Goal: Complete application form: Complete application form

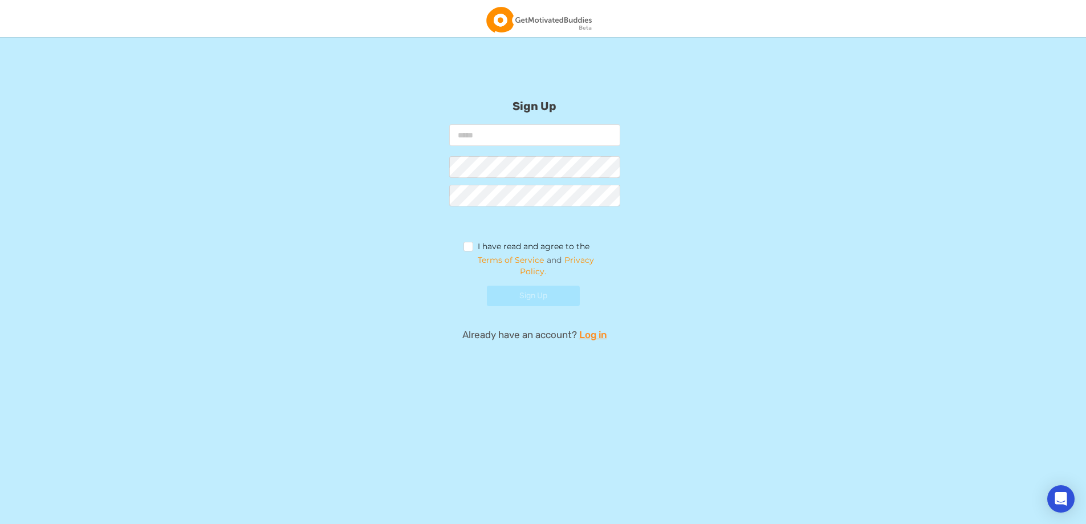
click at [515, 140] on input "email" at bounding box center [534, 135] width 171 height 22
click at [543, 136] on input "email" at bounding box center [534, 135] width 171 height 22
type input "**********"
click at [470, 245] on label "I have read and agree to the" at bounding box center [526, 248] width 127 height 13
click at [533, 297] on button "Sign Up" at bounding box center [533, 296] width 93 height 21
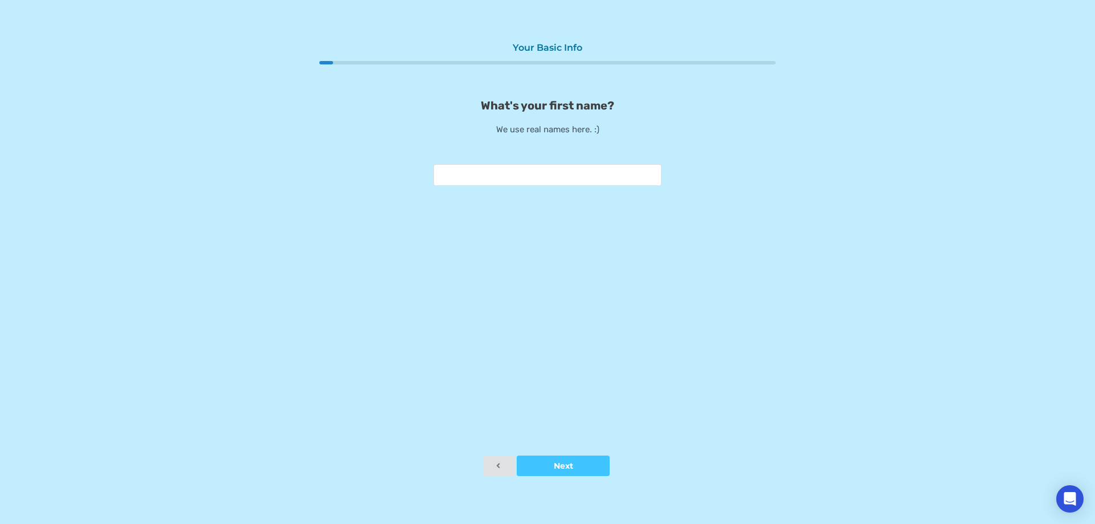
click at [595, 172] on input "text" at bounding box center [547, 175] width 228 height 22
type input "*"
type input "*****"
click at [563, 469] on icon at bounding box center [563, 466] width 10 height 8
click at [575, 174] on input "text" at bounding box center [547, 175] width 228 height 22
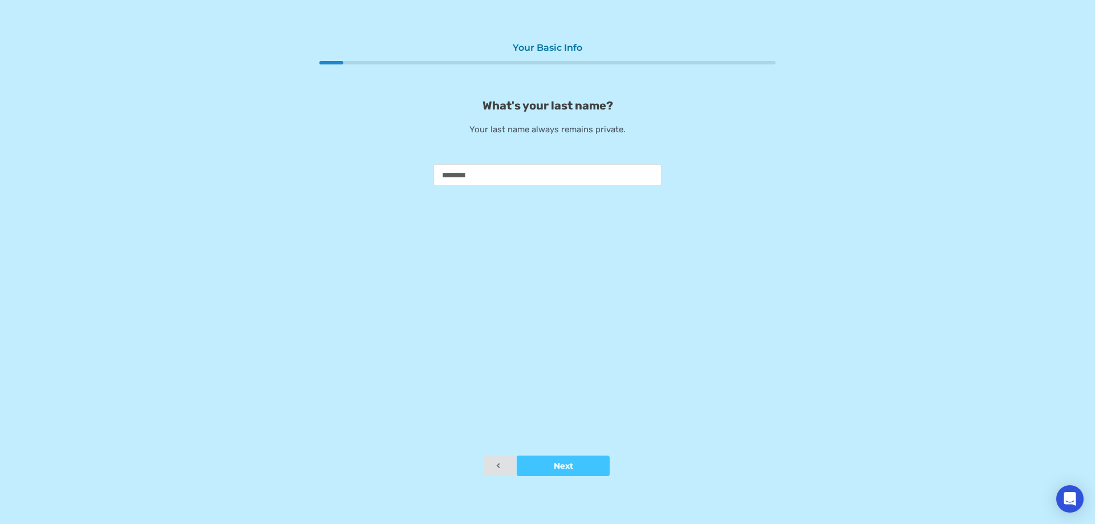
type input "********"
click at [551, 452] on div "Your Basic Info What's your last name? Your last name always remains private. *…" at bounding box center [547, 245] width 456 height 419
click at [552, 457] on button "Next" at bounding box center [563, 466] width 93 height 21
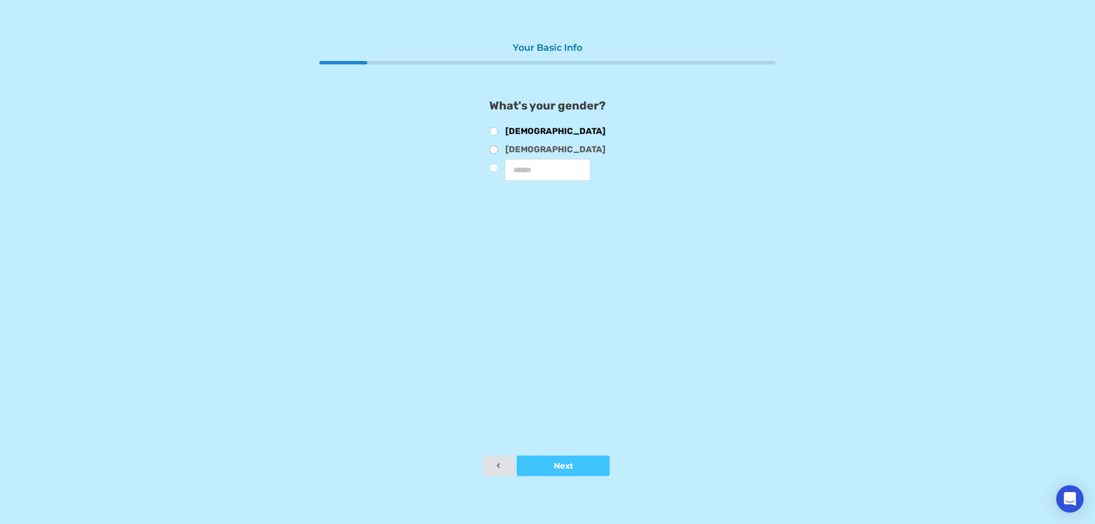
drag, startPoint x: 502, startPoint y: 131, endPoint x: 509, endPoint y: 145, distance: 15.6
click at [503, 131] on label "[DEMOGRAPHIC_DATA]" at bounding box center [547, 133] width 116 height 13
click at [580, 456] on button "Next" at bounding box center [563, 466] width 93 height 21
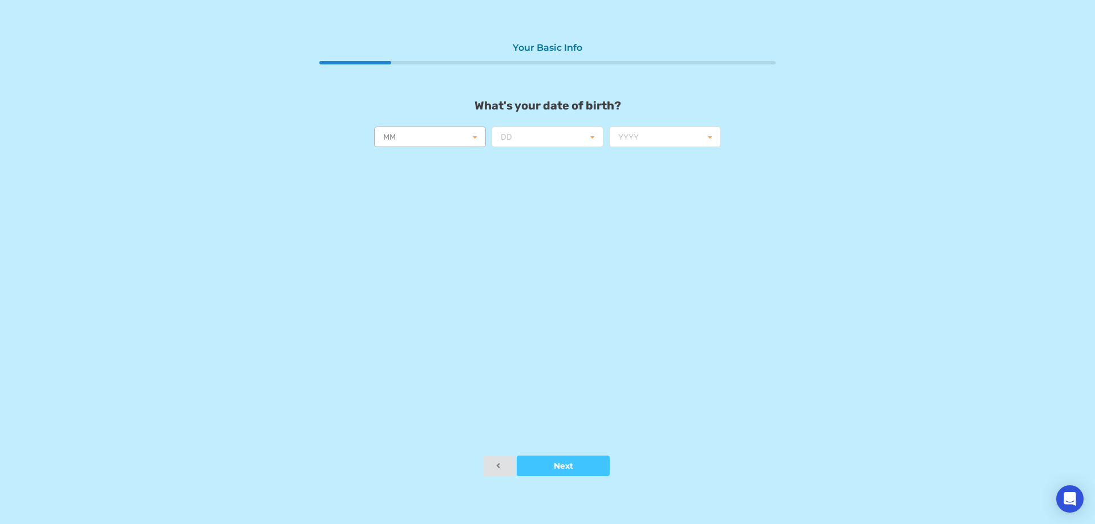
click at [439, 140] on input "text" at bounding box center [430, 137] width 111 height 21
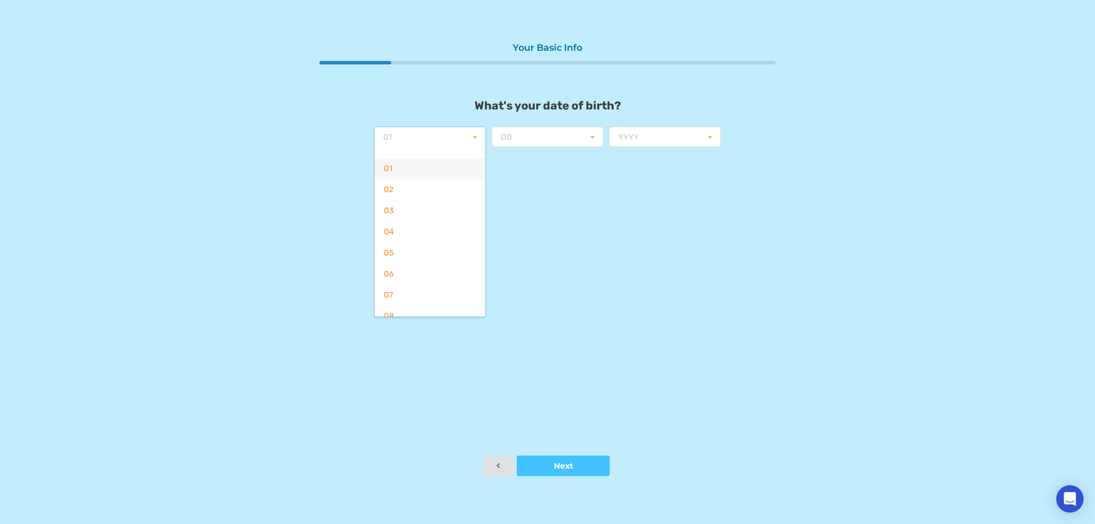
click at [410, 161] on div "01" at bounding box center [430, 168] width 111 height 21
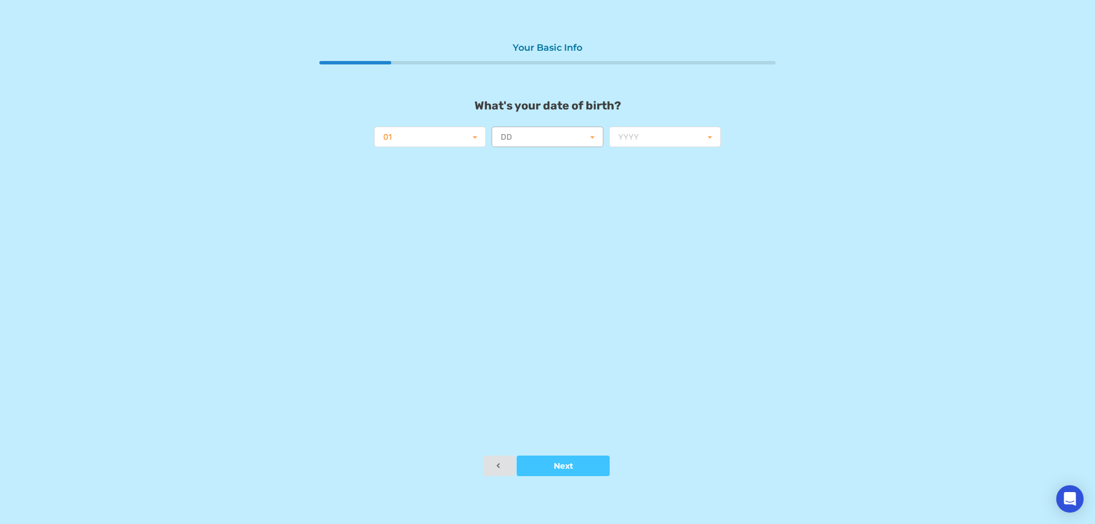
click at [557, 132] on input "text" at bounding box center [548, 137] width 111 height 21
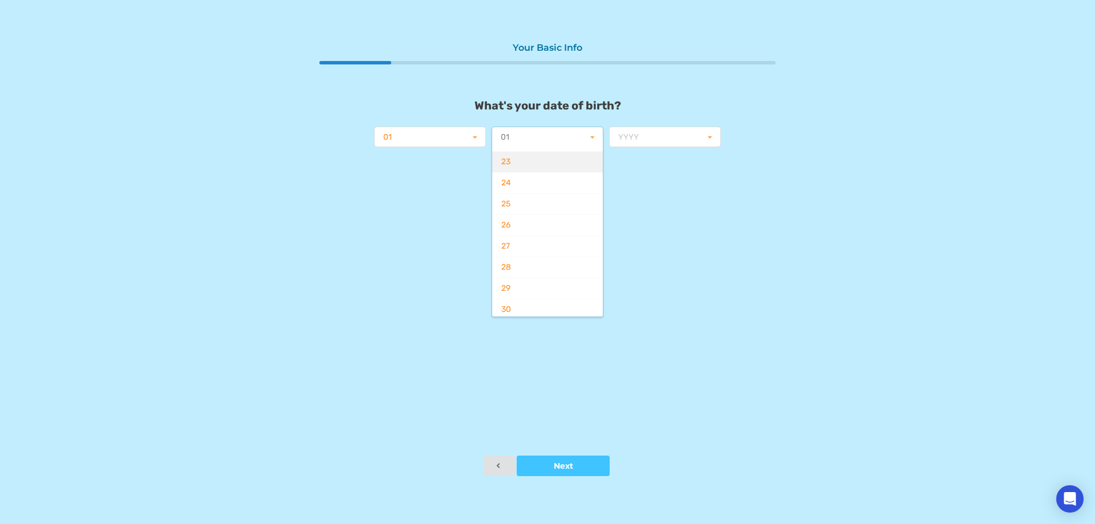
scroll to position [495, 0]
click at [531, 250] on div "28" at bounding box center [547, 242] width 111 height 21
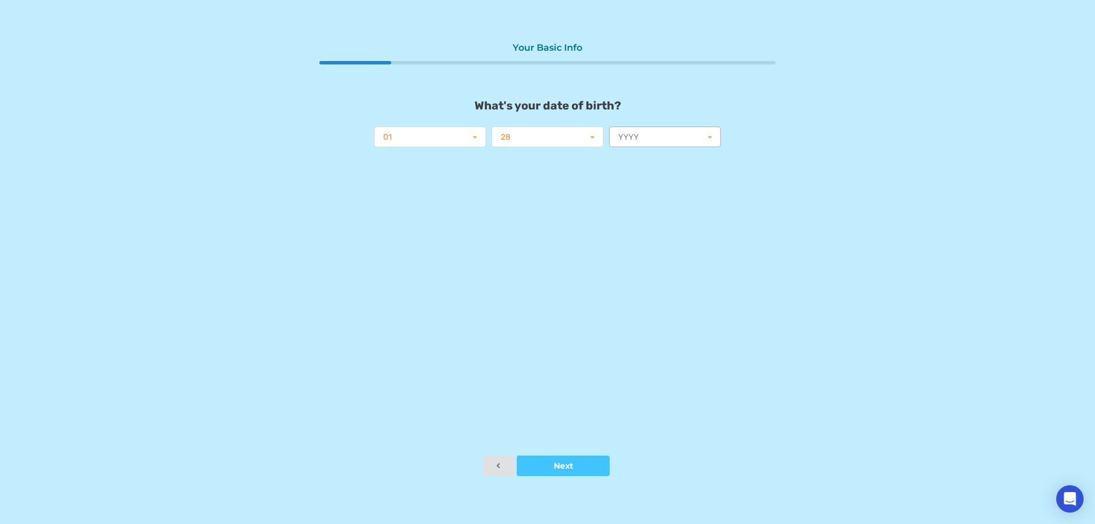
click at [683, 146] on input "text" at bounding box center [665, 137] width 111 height 21
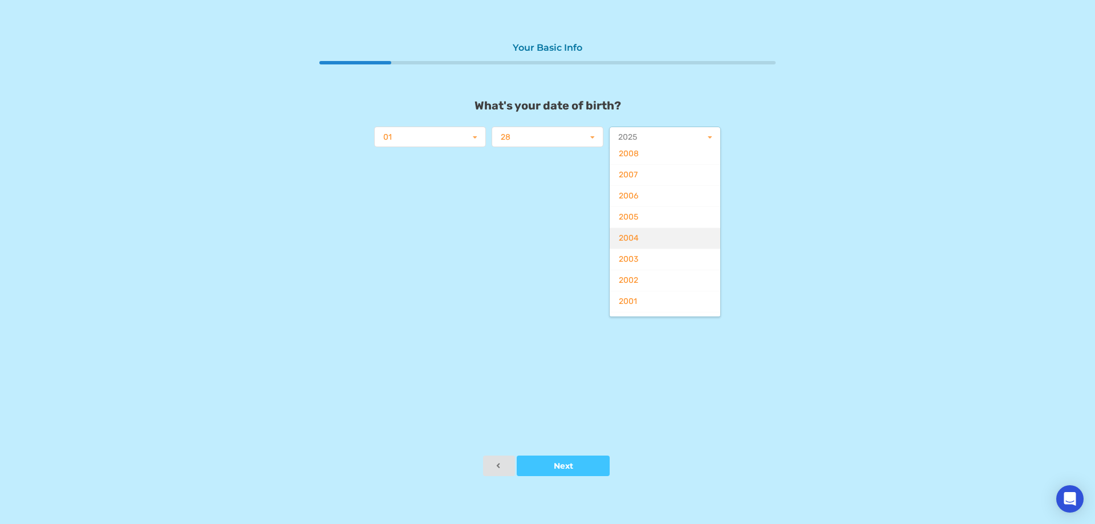
scroll to position [285, 0]
click at [643, 303] on div "2005" at bounding box center [664, 305] width 111 height 21
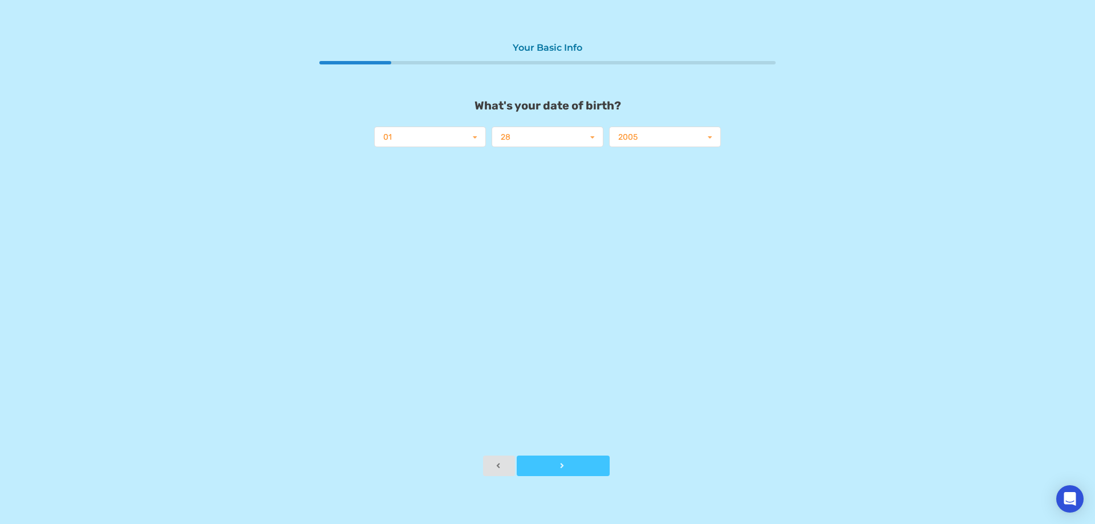
click at [549, 468] on div at bounding box center [563, 466] width 93 height 8
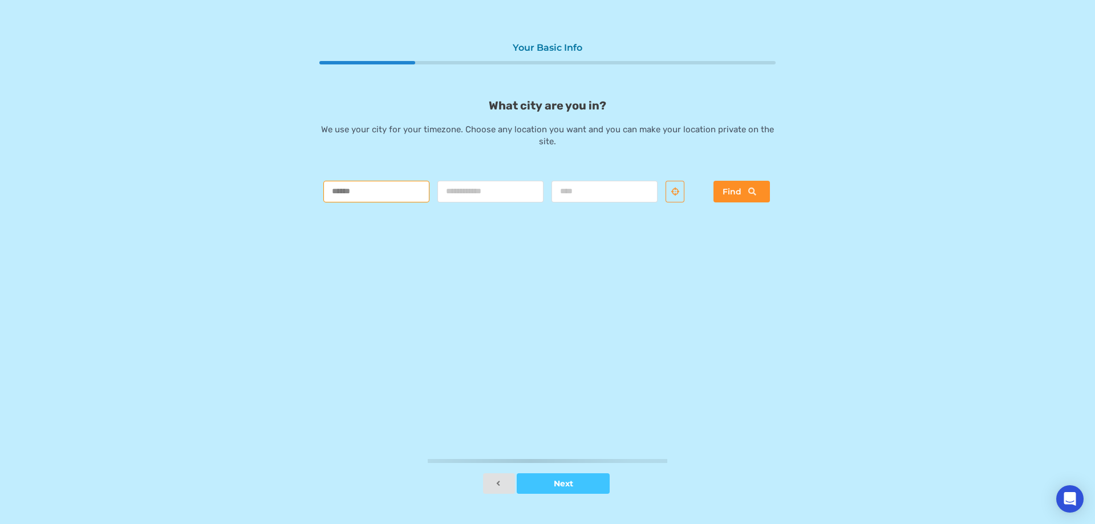
click at [353, 184] on input "text" at bounding box center [376, 192] width 106 height 22
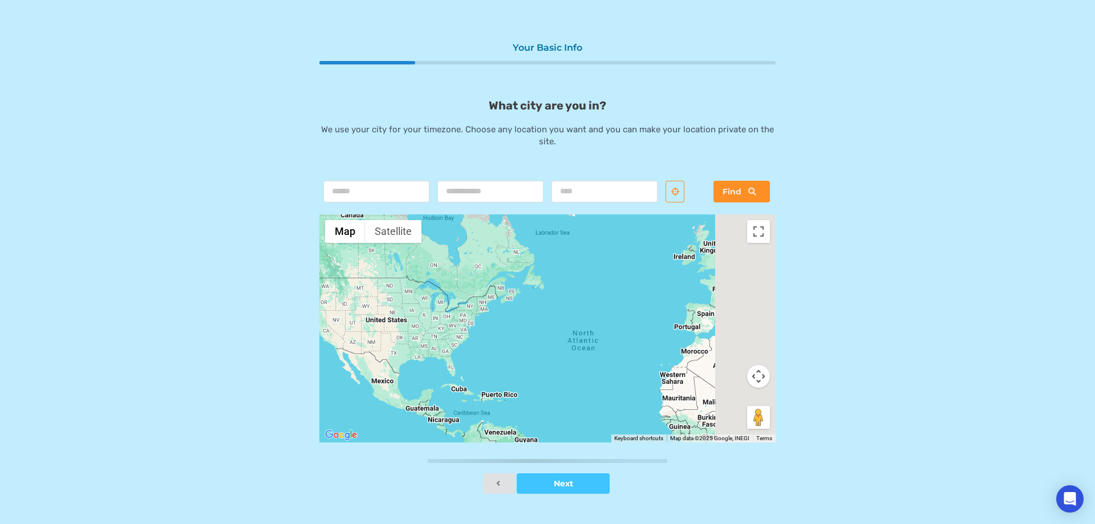
drag, startPoint x: 711, startPoint y: 341, endPoint x: 508, endPoint y: 319, distance: 204.2
click at [425, 319] on div at bounding box center [547, 328] width 456 height 228
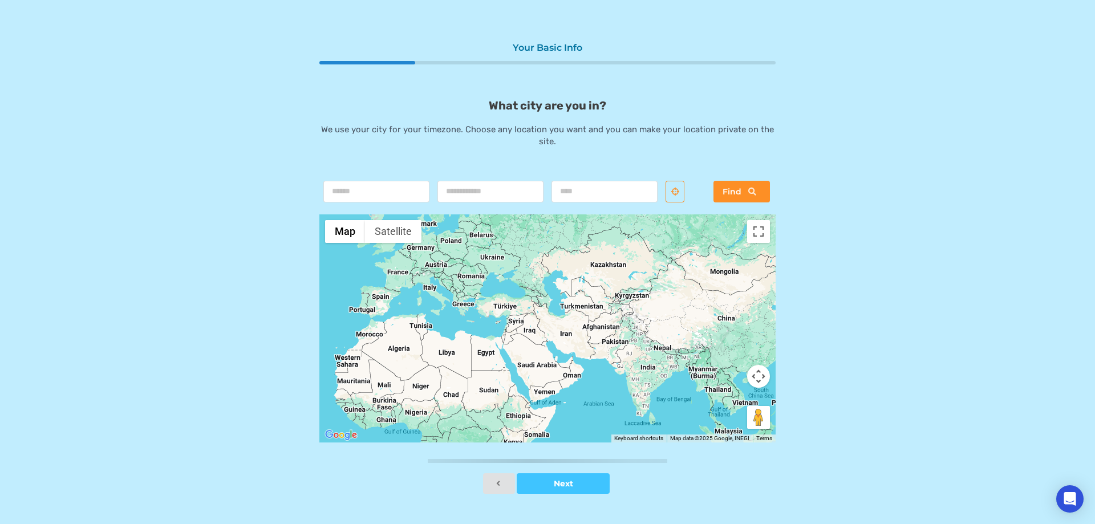
drag, startPoint x: 594, startPoint y: 326, endPoint x: 458, endPoint y: 349, distance: 138.1
click at [477, 344] on div at bounding box center [547, 328] width 456 height 228
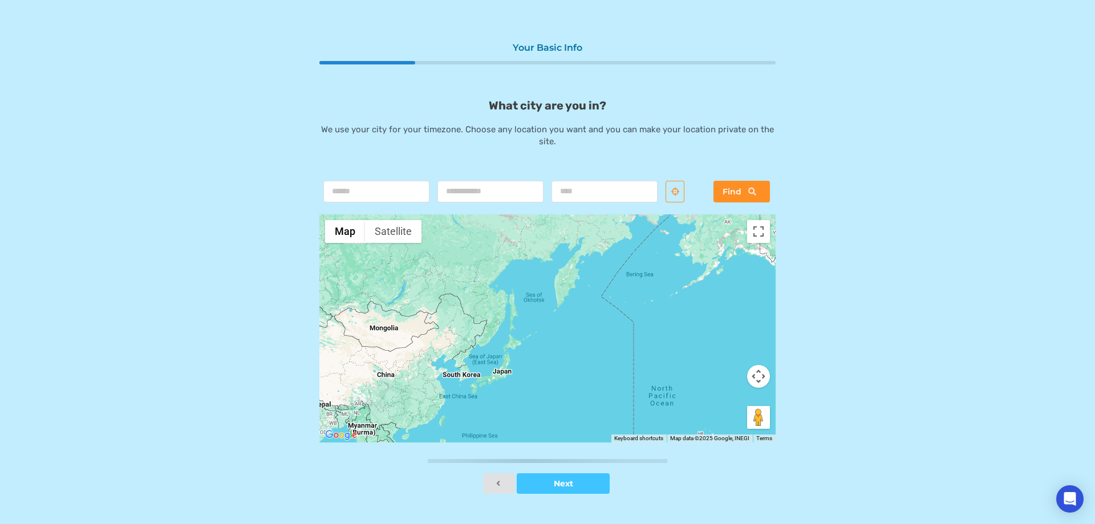
drag, startPoint x: 526, startPoint y: 331, endPoint x: 543, endPoint y: 360, distance: 34.0
click at [543, 360] on div at bounding box center [547, 328] width 456 height 228
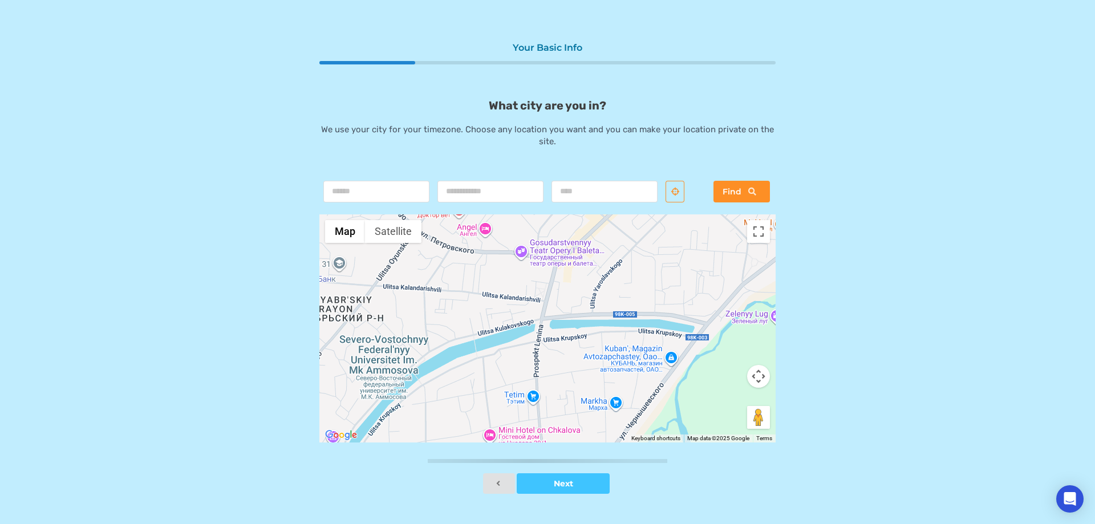
drag, startPoint x: 502, startPoint y: 291, endPoint x: 518, endPoint y: 371, distance: 82.0
click at [517, 371] on div at bounding box center [547, 328] width 456 height 228
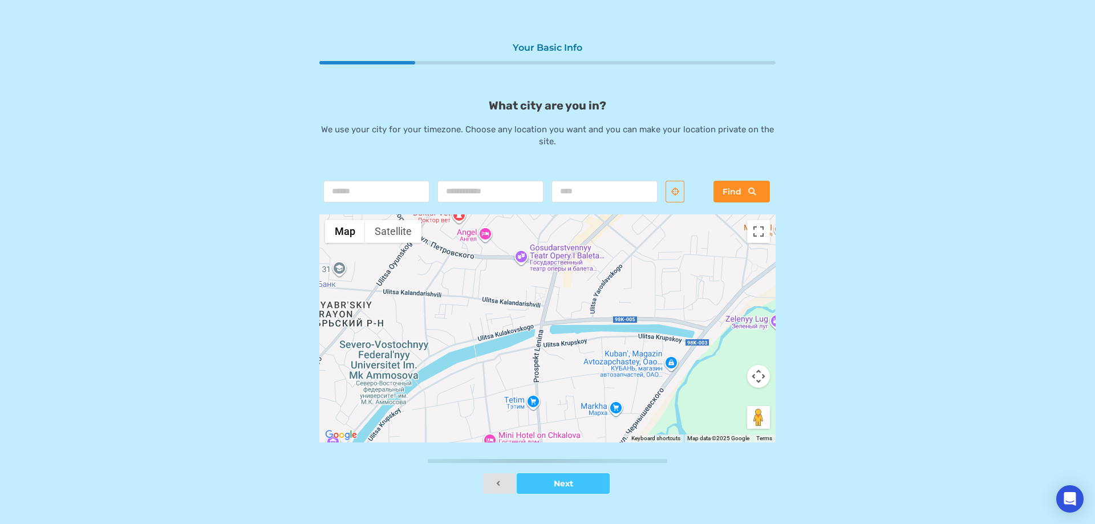
click at [542, 328] on div at bounding box center [547, 328] width 456 height 228
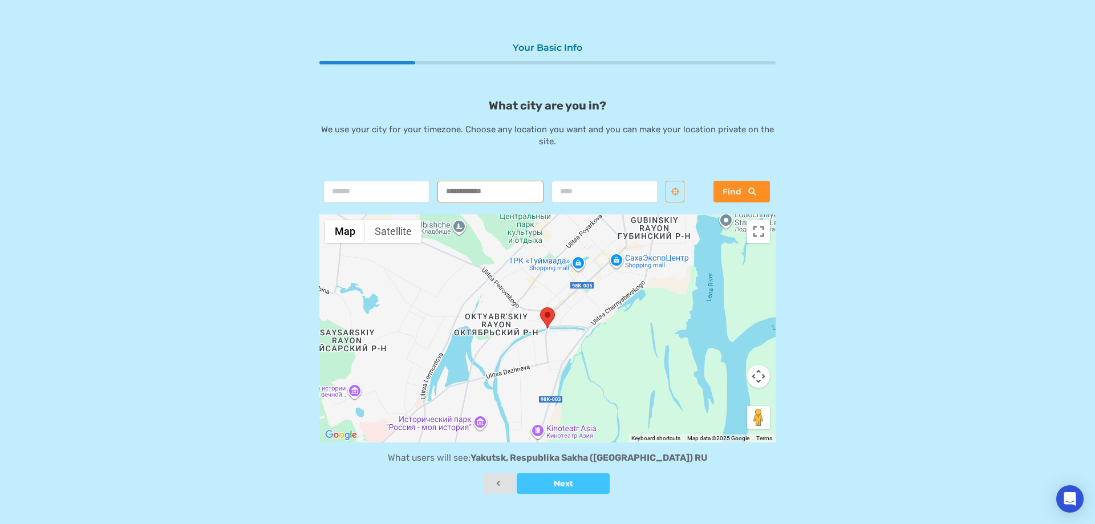
click at [477, 194] on input "text" at bounding box center [490, 192] width 106 height 22
click at [580, 191] on input "text" at bounding box center [604, 192] width 106 height 22
type input "*****"
click at [578, 478] on button "Next" at bounding box center [563, 483] width 93 height 21
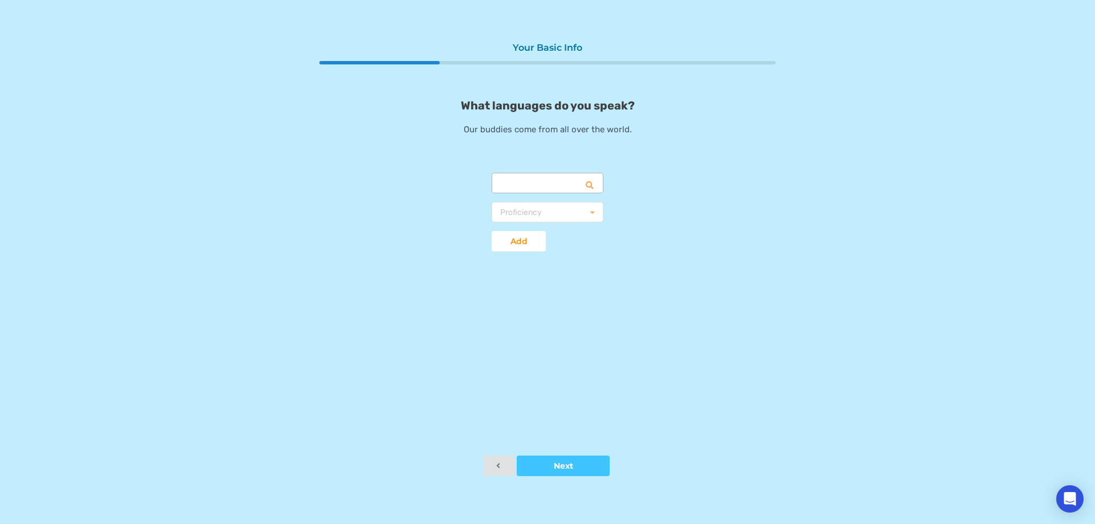
click at [523, 185] on input "text" at bounding box center [548, 183] width 111 height 21
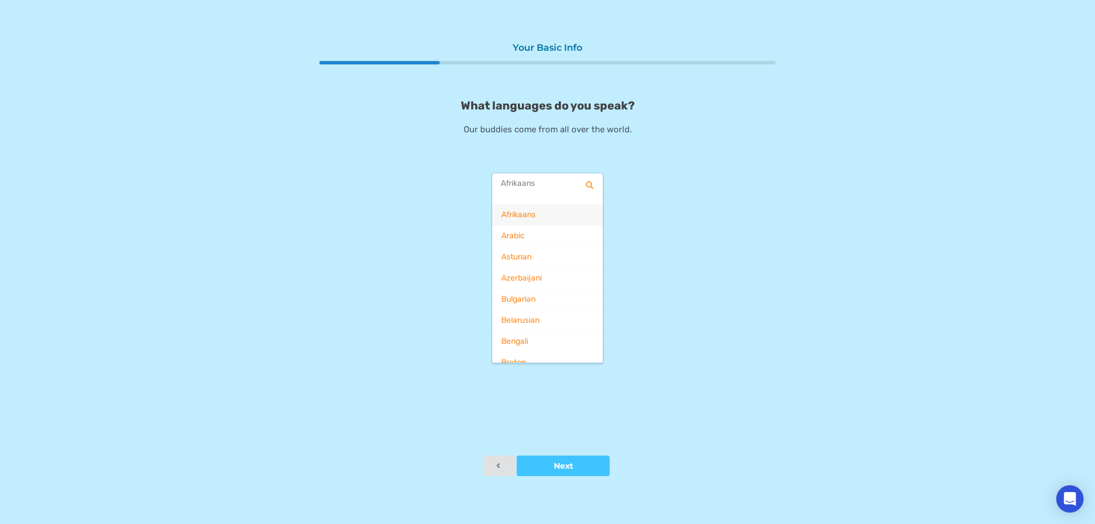
click at [547, 178] on input "text" at bounding box center [548, 183] width 111 height 21
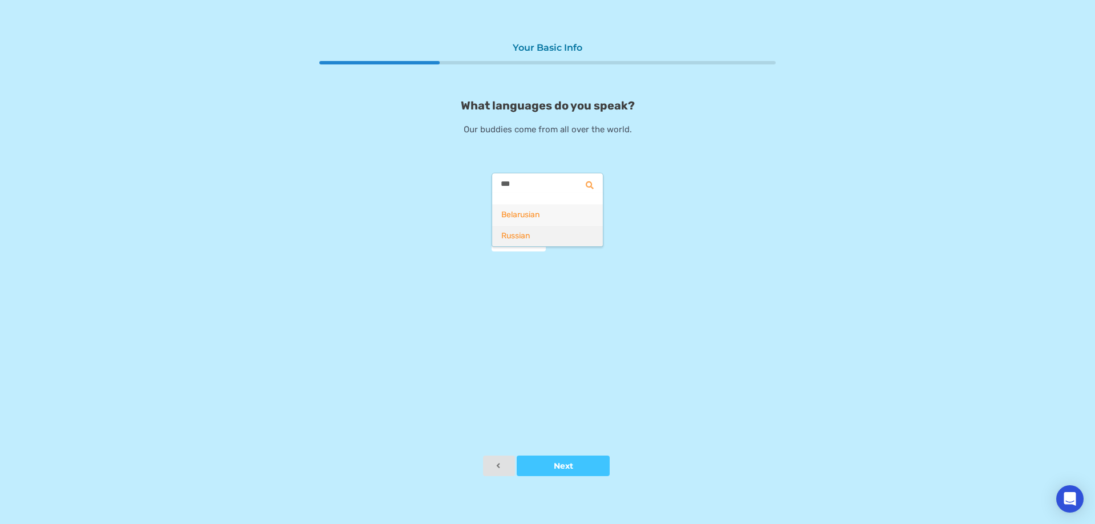
type input "***"
click at [526, 235] on span "Russian" at bounding box center [515, 236] width 29 height 10
click at [552, 212] on div "Proficiency Basic Fluent Native" at bounding box center [547, 212] width 112 height 21
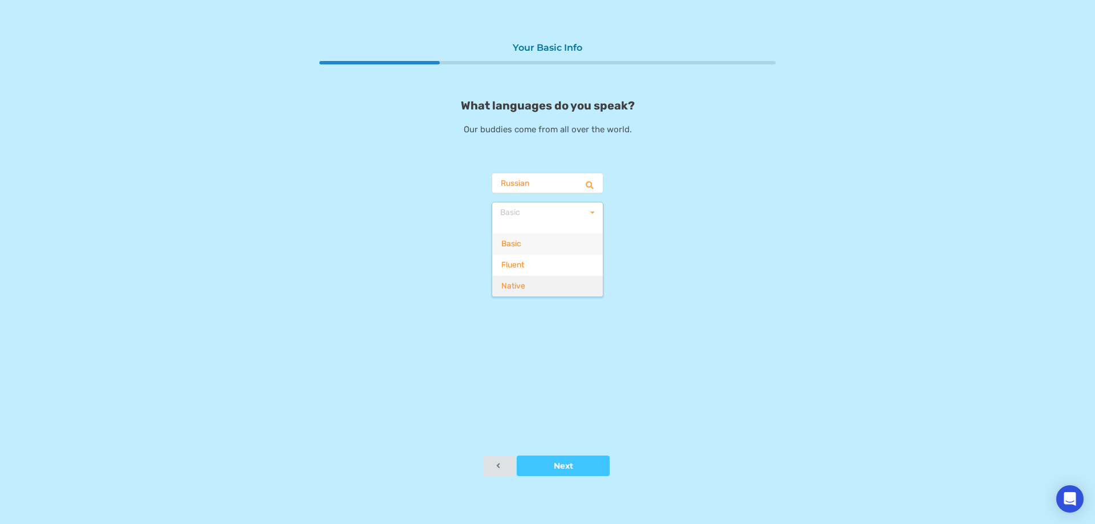
click at [535, 290] on div "Native" at bounding box center [547, 285] width 111 height 21
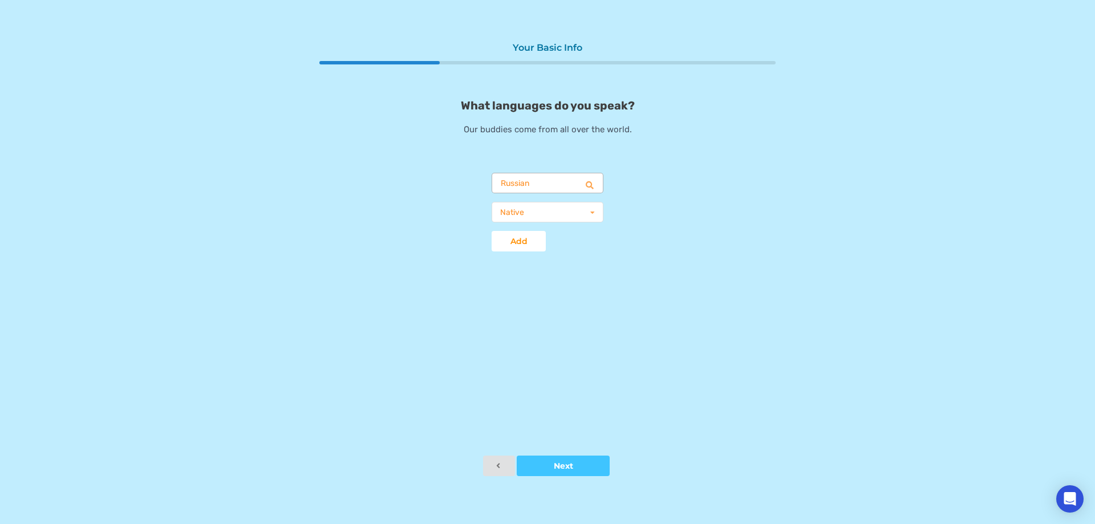
click at [539, 189] on input "text" at bounding box center [548, 183] width 111 height 21
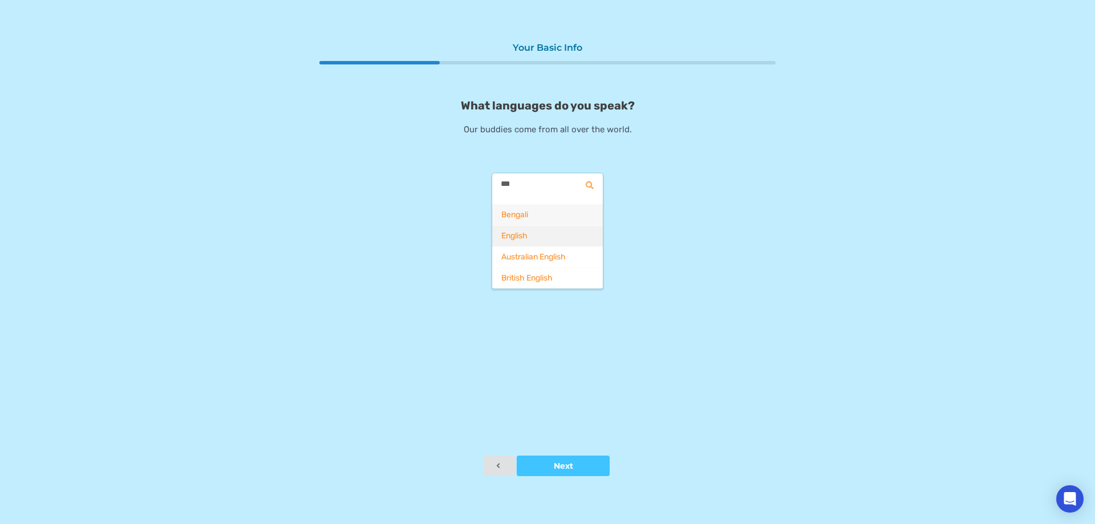
type input "***"
click at [507, 245] on div "English" at bounding box center [547, 235] width 111 height 21
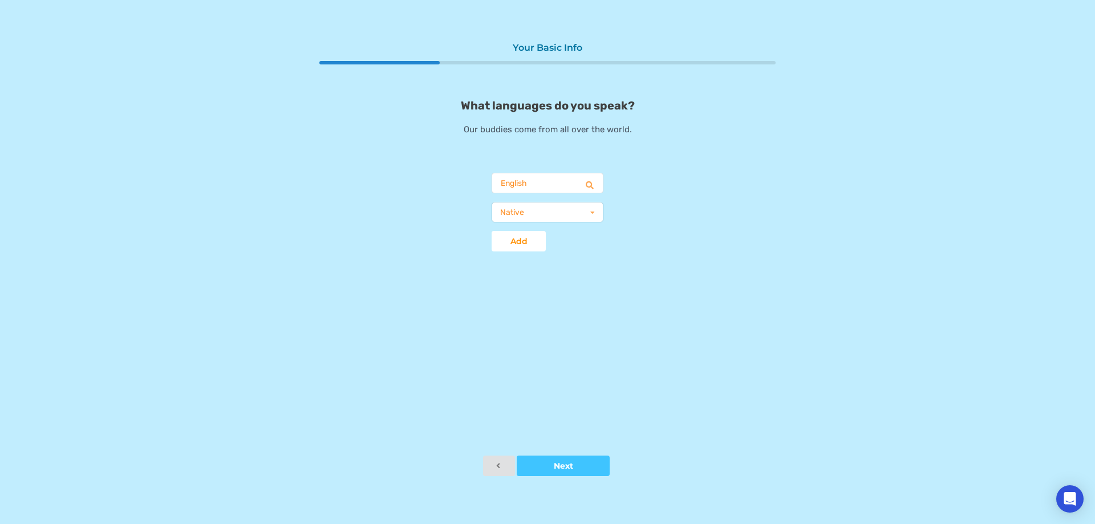
click at [541, 214] on div "Native Basic Fluent Native" at bounding box center [547, 212] width 112 height 21
click at [540, 232] on div "Basic" at bounding box center [547, 232] width 111 height 21
click at [521, 239] on div at bounding box center [518, 241] width 54 height 8
click at [544, 177] on input "text" at bounding box center [548, 183] width 111 height 21
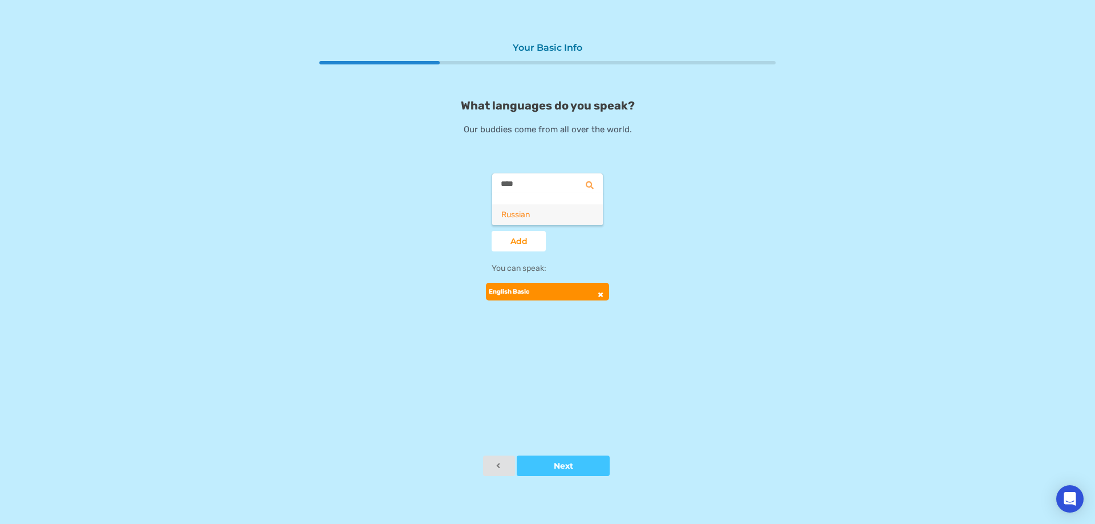
type input "****"
click at [530, 221] on div "Russian" at bounding box center [547, 214] width 111 height 21
click at [534, 212] on div "Proficiency" at bounding box center [521, 213] width 42 height 8
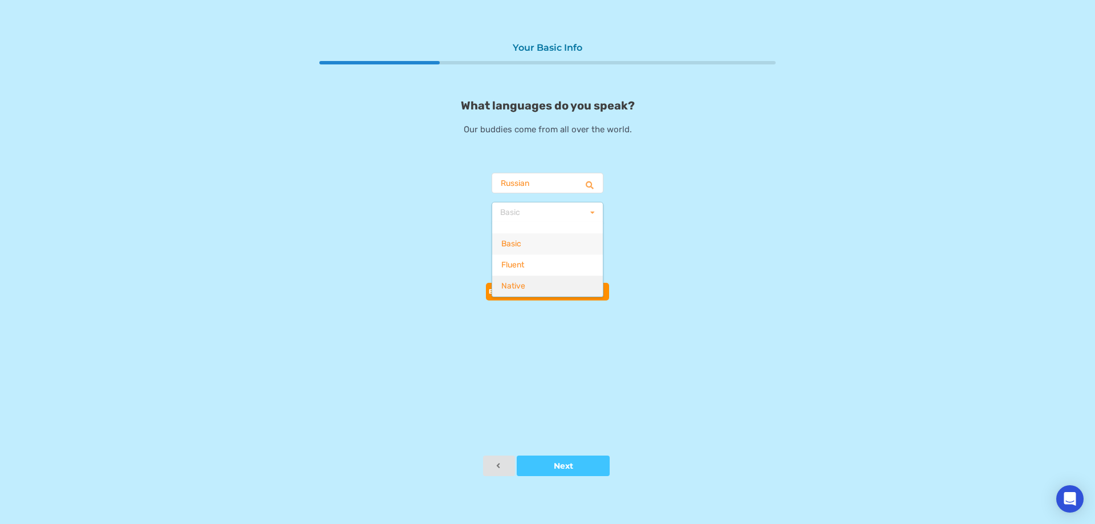
click at [533, 280] on div "Native" at bounding box center [547, 285] width 111 height 21
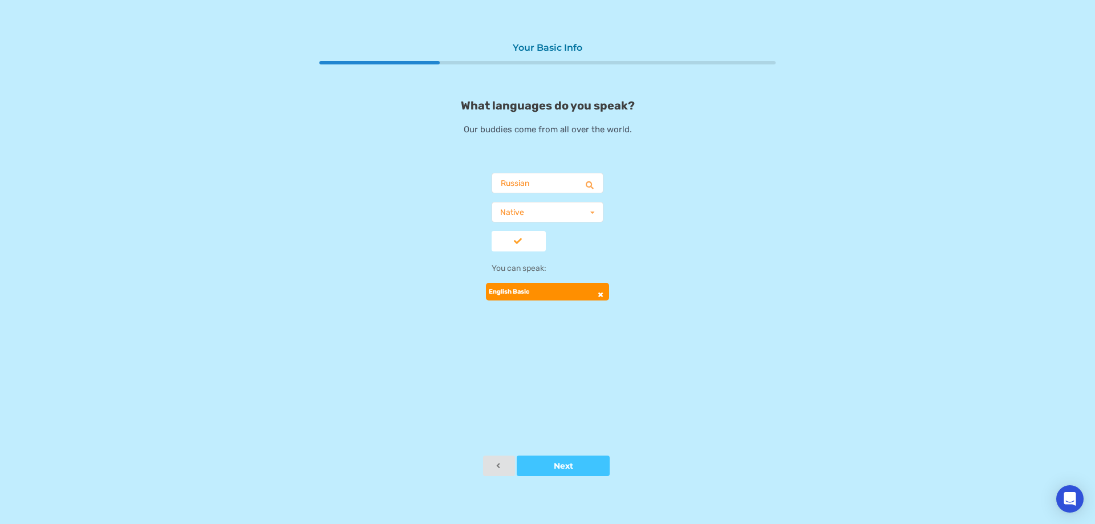
click at [514, 242] on div at bounding box center [518, 241] width 54 height 8
click at [530, 186] on input "text" at bounding box center [548, 183] width 111 height 21
type input "*"
click at [339, 236] on div "What languages do you speak? Our buddies come from all over the world. Afrikaan…" at bounding box center [547, 211] width 456 height 225
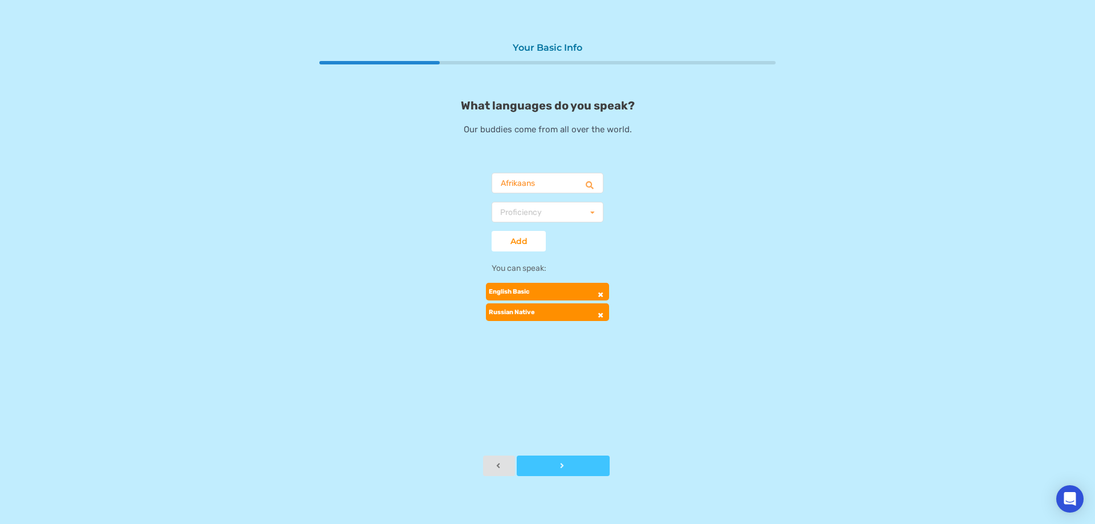
click at [574, 467] on div at bounding box center [563, 466] width 93 height 8
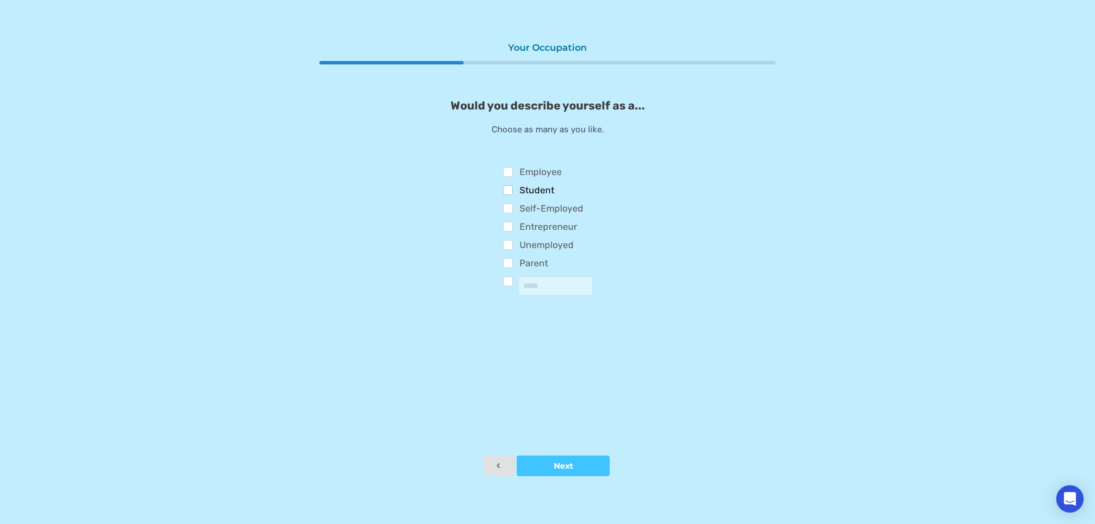
click at [511, 192] on label "Student" at bounding box center [529, 191] width 52 height 13
click at [511, 213] on label "Self-Employed" at bounding box center [543, 210] width 81 height 13
click at [560, 459] on button "Next" at bounding box center [563, 466] width 93 height 21
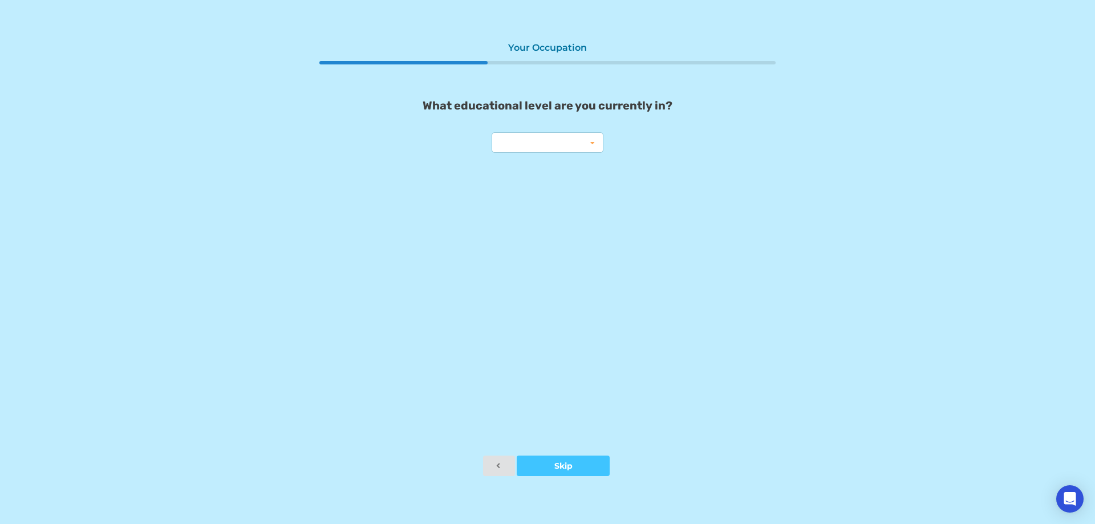
click at [541, 144] on div "High School College Master's PhD MD JD Other" at bounding box center [547, 142] width 112 height 21
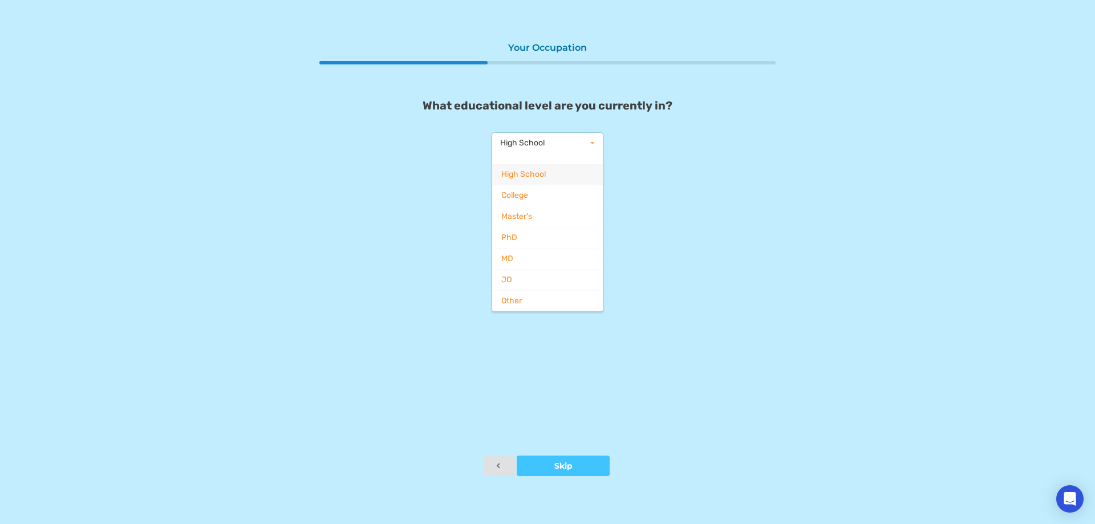
click at [551, 177] on div "High School" at bounding box center [547, 174] width 111 height 21
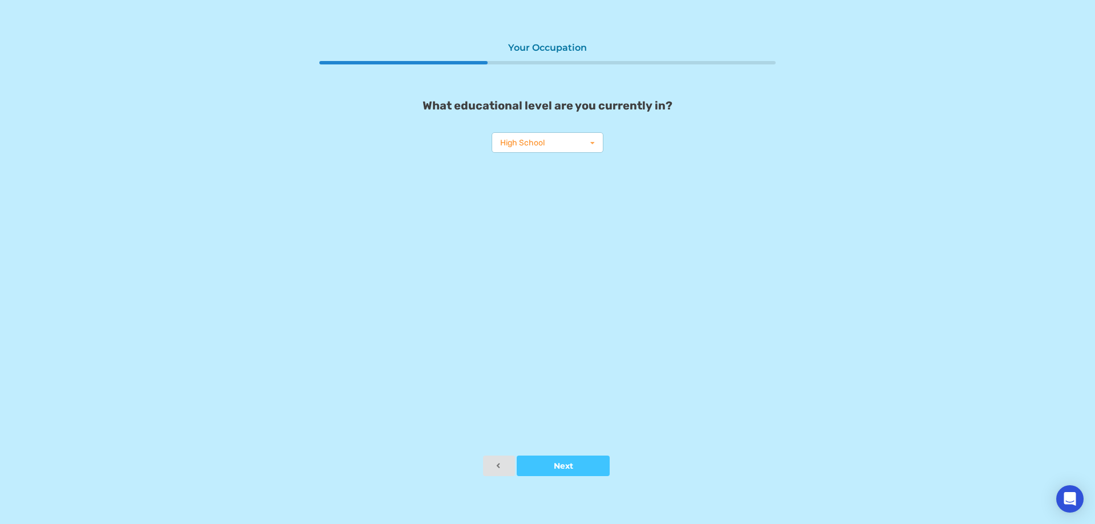
click at [549, 149] on div "High School High School College Master's PhD MD JD Other" at bounding box center [547, 142] width 112 height 21
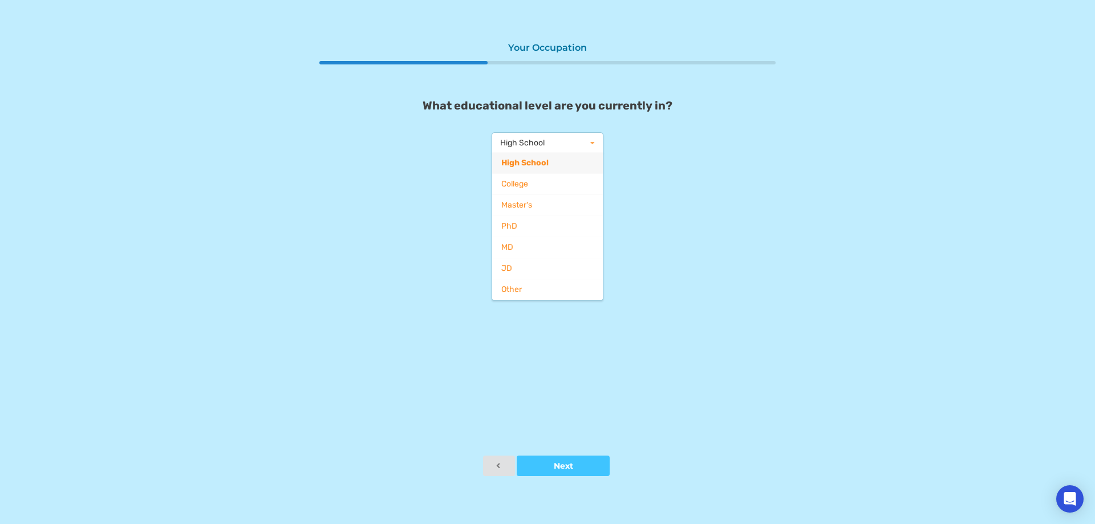
click at [587, 139] on icon at bounding box center [592, 143] width 17 height 21
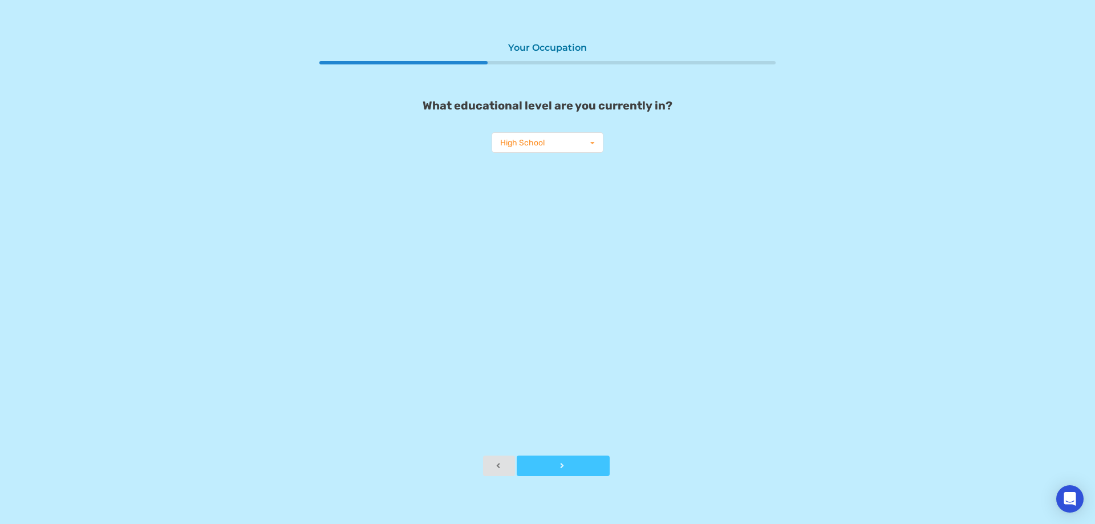
click at [579, 467] on div at bounding box center [563, 466] width 93 height 8
click at [527, 131] on div "1st year 2nd year 3rd year 4th year 5th+ year" at bounding box center [547, 134] width 112 height 21
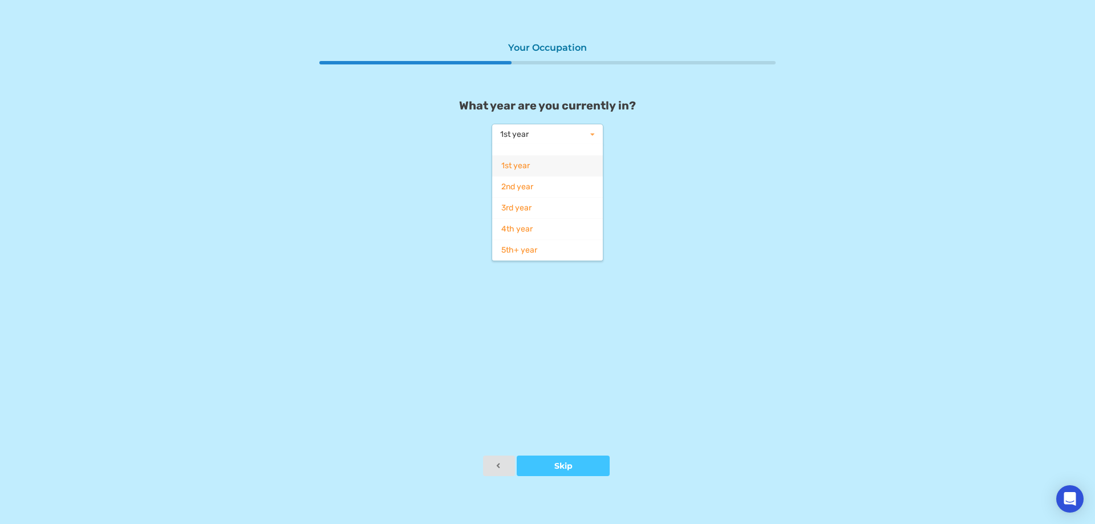
click at [577, 131] on div "1st year 1st year 2nd year 3rd year 4th year 5th+ year" at bounding box center [547, 134] width 112 height 21
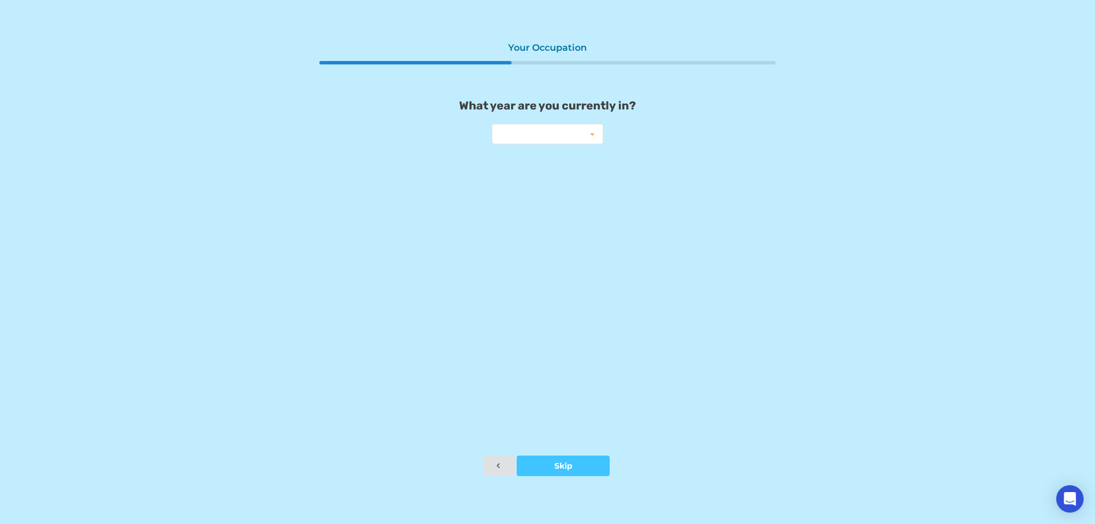
drag, startPoint x: 452, startPoint y: 103, endPoint x: 458, endPoint y: 103, distance: 6.3
click at [457, 103] on p "What year are you currently in?" at bounding box center [547, 106] width 456 height 14
drag, startPoint x: 461, startPoint y: 104, endPoint x: 628, endPoint y: 107, distance: 167.1
click at [639, 107] on p "What year are you currently in?" at bounding box center [547, 106] width 456 height 14
copy p "What year are you currently in?"
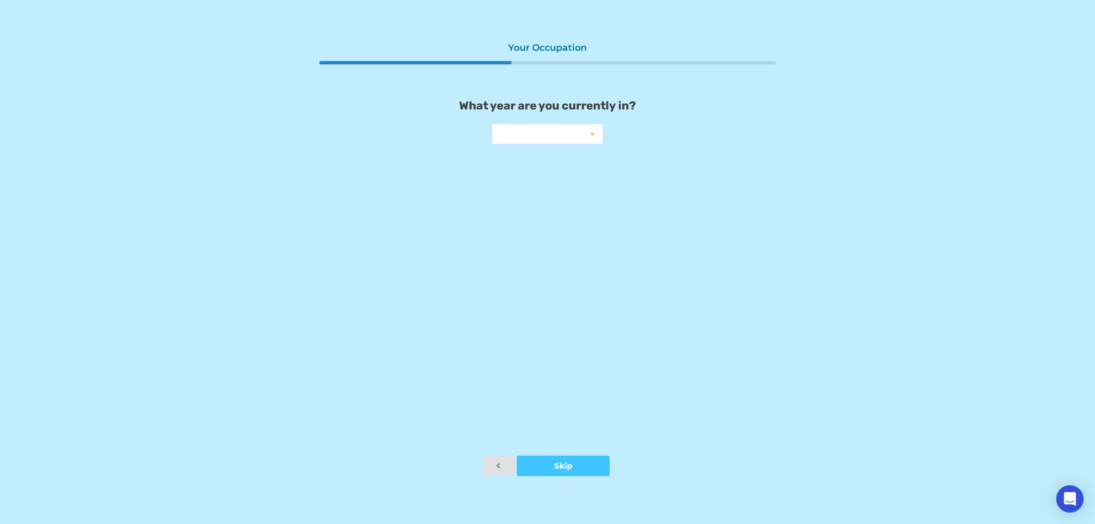
click at [323, 125] on div "What year are you currently in? 1st year 2nd year 3rd year 4th year 5th+ year" at bounding box center [547, 122] width 456 height 46
click at [554, 133] on div "1st year 2nd year 3rd year 4th year 5th+ year" at bounding box center [547, 134] width 112 height 21
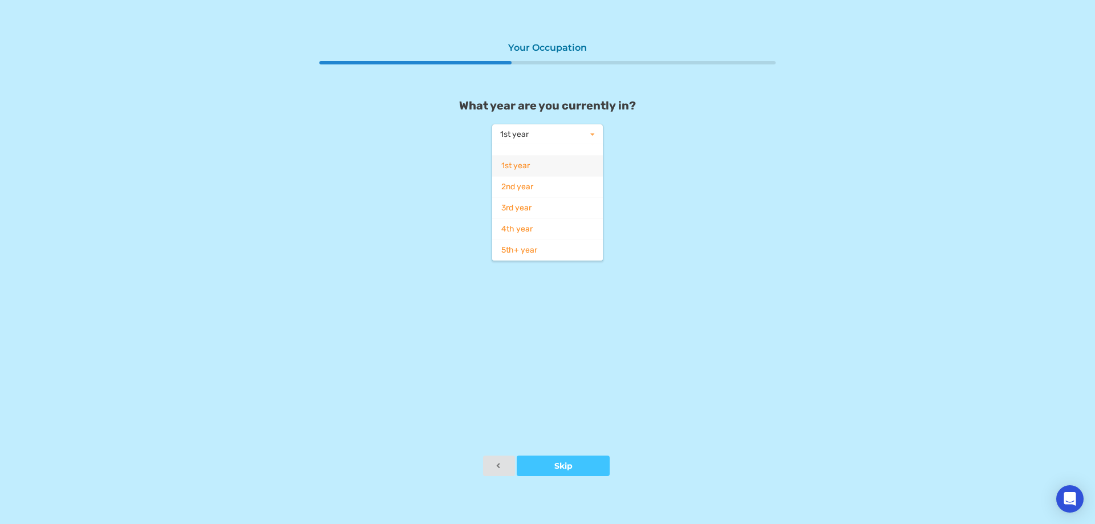
click at [545, 164] on div "1st year" at bounding box center [547, 165] width 111 height 21
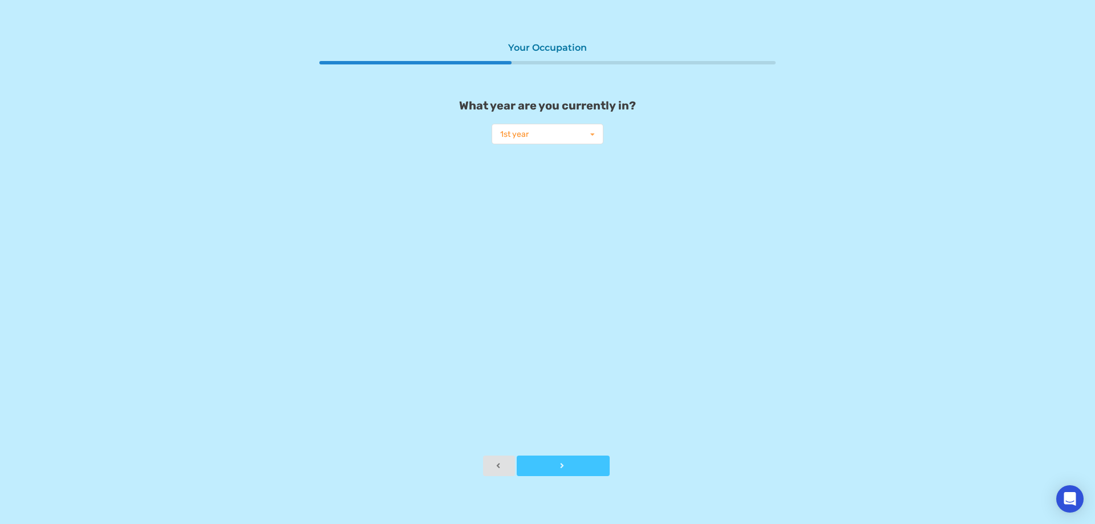
click at [570, 456] on button "Next" at bounding box center [563, 466] width 93 height 21
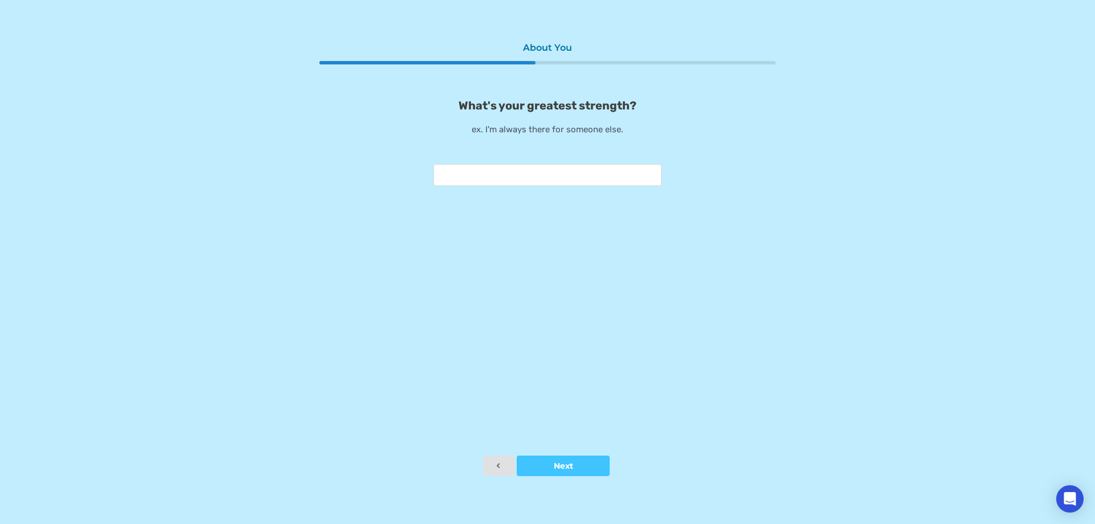
click at [584, 173] on input "text" at bounding box center [547, 175] width 228 height 22
type input "*"
drag, startPoint x: 624, startPoint y: 176, endPoint x: 560, endPoint y: 172, distance: 64.0
click at [560, 172] on input "**********" at bounding box center [547, 175] width 228 height 22
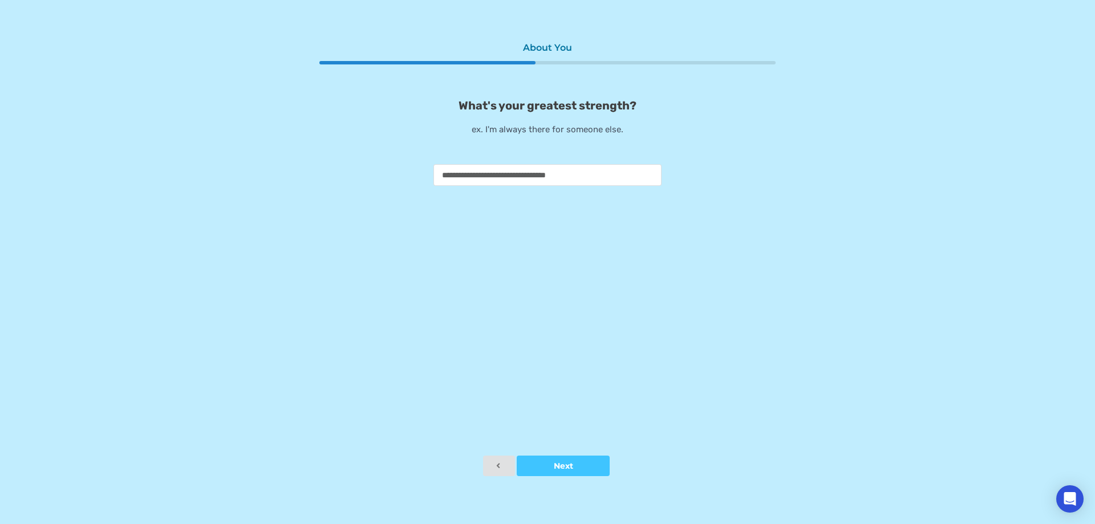
click at [579, 262] on div "**********" at bounding box center [547, 245] width 456 height 419
click at [608, 175] on input "**********" at bounding box center [547, 175] width 228 height 22
click at [589, 181] on input "**********" at bounding box center [547, 175] width 228 height 22
type input "**********"
click at [593, 467] on div at bounding box center [563, 466] width 93 height 8
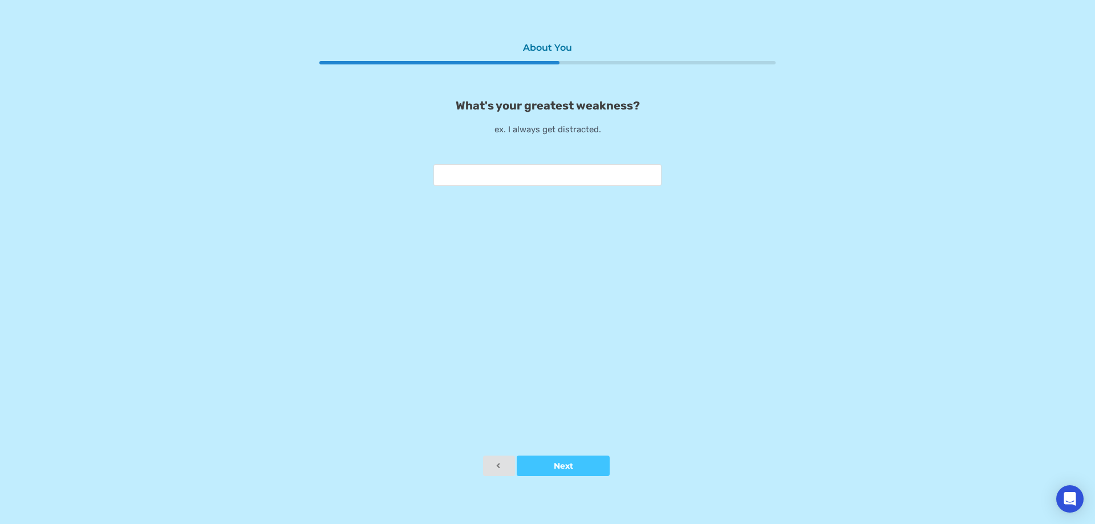
click at [568, 181] on input "text" at bounding box center [547, 175] width 228 height 22
click at [579, 181] on input "text" at bounding box center [547, 175] width 228 height 22
click at [563, 466] on div at bounding box center [563, 466] width 93 height 8
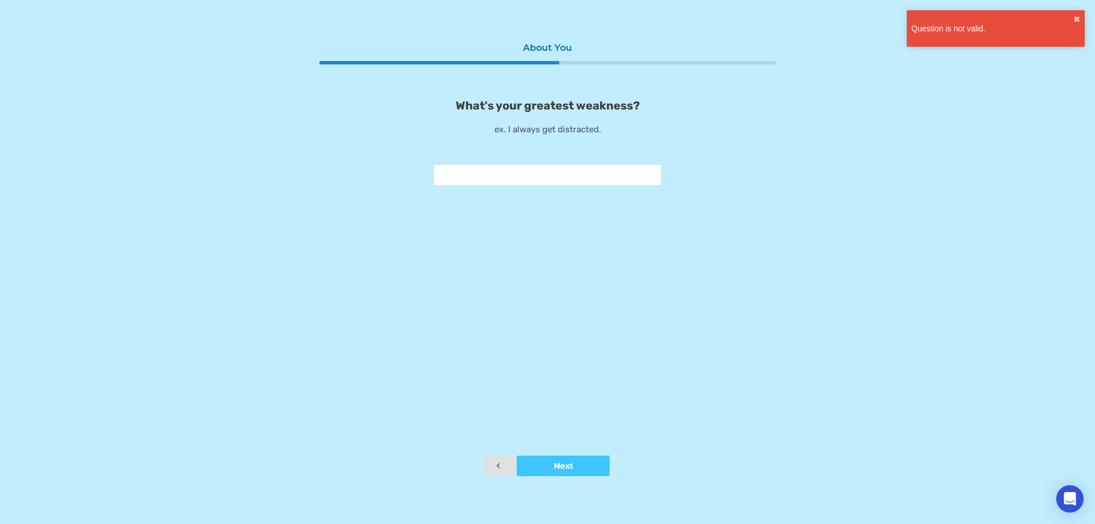
click at [545, 210] on div "About You What's your greatest weakness? ex. I always get distracted." at bounding box center [547, 245] width 456 height 419
click at [550, 179] on input "text" at bounding box center [547, 175] width 228 height 22
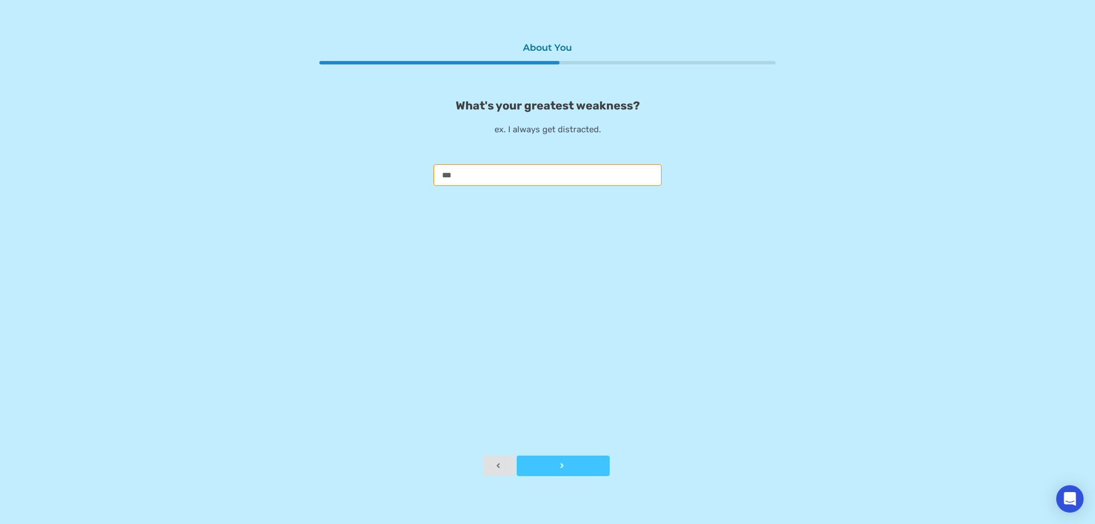
type input "***"
click at [580, 474] on button "Next" at bounding box center [563, 466] width 93 height 21
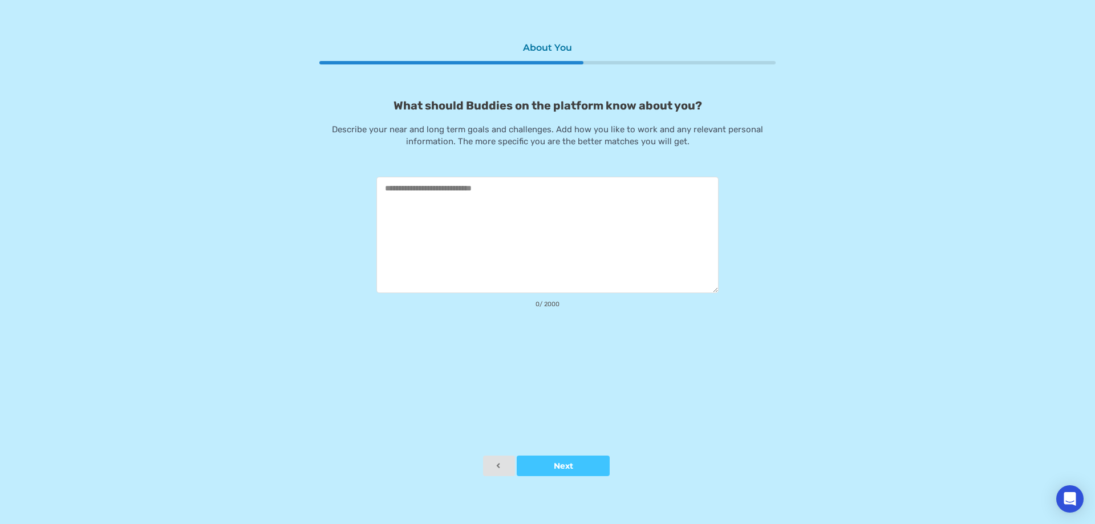
click at [536, 216] on textarea at bounding box center [547, 235] width 342 height 116
click at [630, 197] on textarea at bounding box center [547, 235] width 342 height 116
drag, startPoint x: 534, startPoint y: 196, endPoint x: 516, endPoint y: 197, distance: 18.3
click at [516, 197] on textarea "**********" at bounding box center [547, 235] width 342 height 116
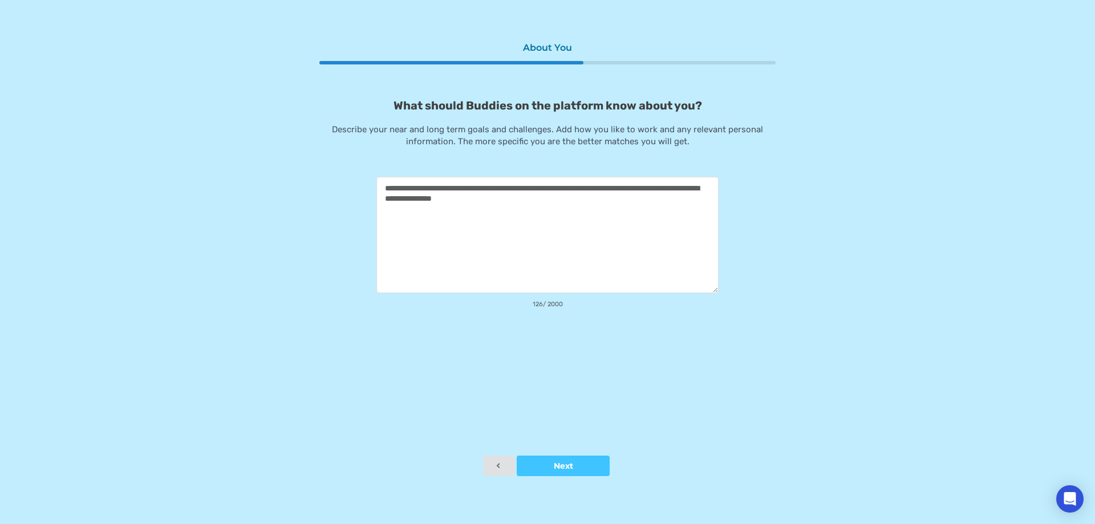
click at [463, 197] on textarea "**********" at bounding box center [547, 235] width 342 height 116
drag, startPoint x: 532, startPoint y: 196, endPoint x: 416, endPoint y: 197, distance: 116.3
click at [416, 197] on textarea "**********" at bounding box center [547, 235] width 342 height 116
type textarea "**********"
click at [574, 468] on div at bounding box center [563, 466] width 93 height 8
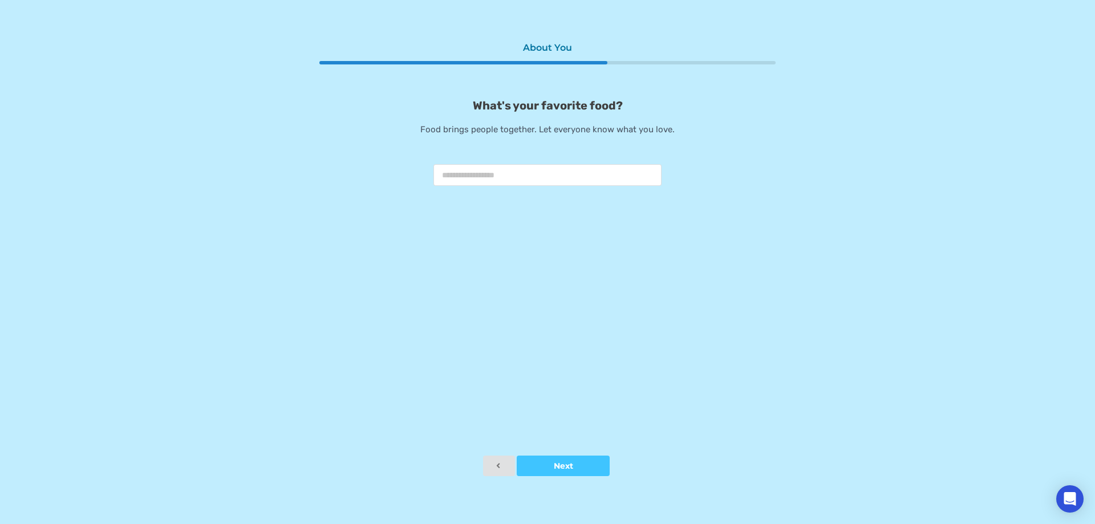
click at [562, 180] on input "text" at bounding box center [547, 175] width 228 height 22
type input "**********"
click at [581, 466] on div at bounding box center [563, 466] width 93 height 8
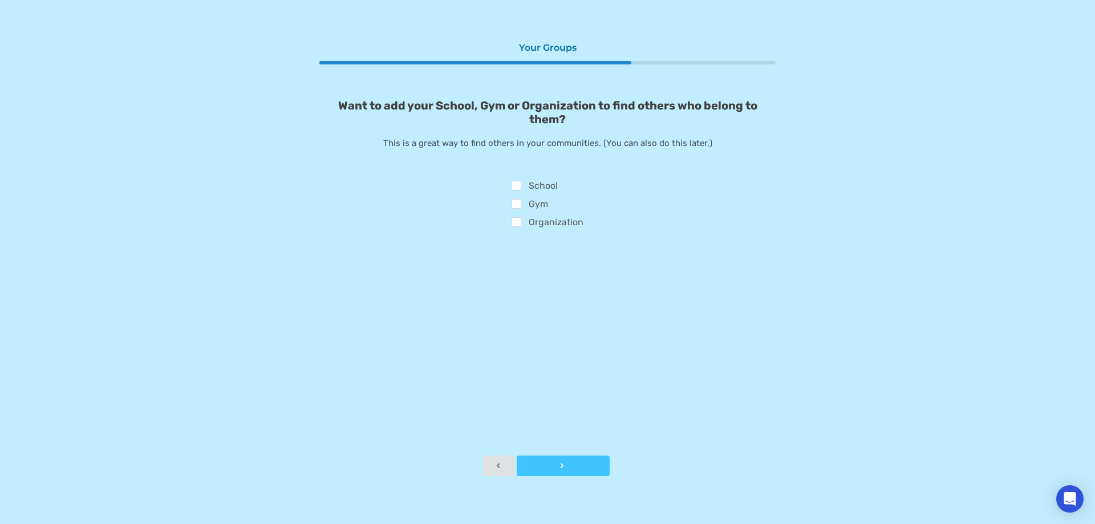
click at [573, 461] on button "Skip" at bounding box center [563, 466] width 93 height 21
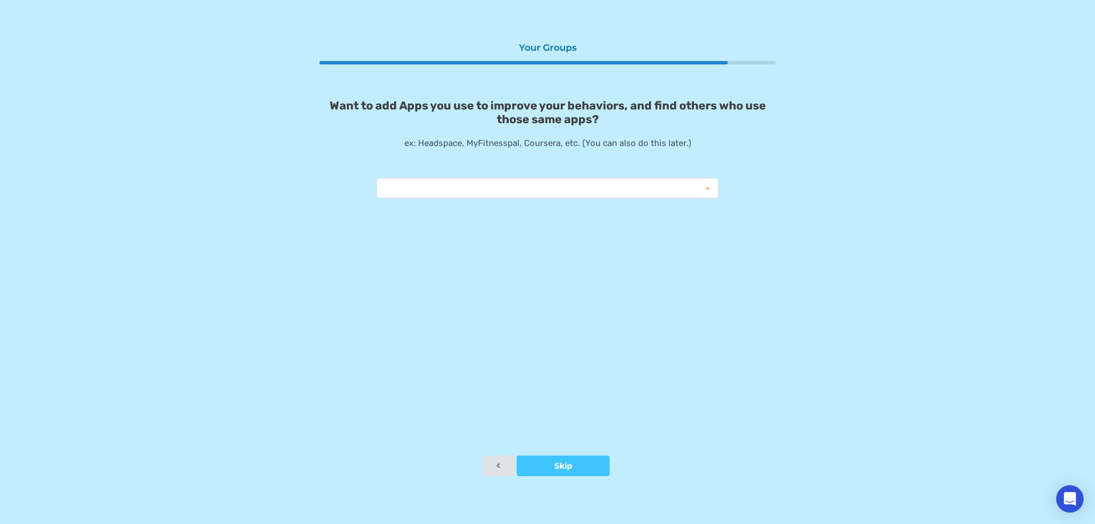
click at [542, 204] on div "Your Groups Want to add Apps you use to improve your behaviors, and find others…" at bounding box center [547, 245] width 456 height 419
click at [544, 193] on div "Instagram Reduction MapMyRide ITrackBites ludite Duolingo Cronometer Ovia Coven…" at bounding box center [547, 188] width 342 height 21
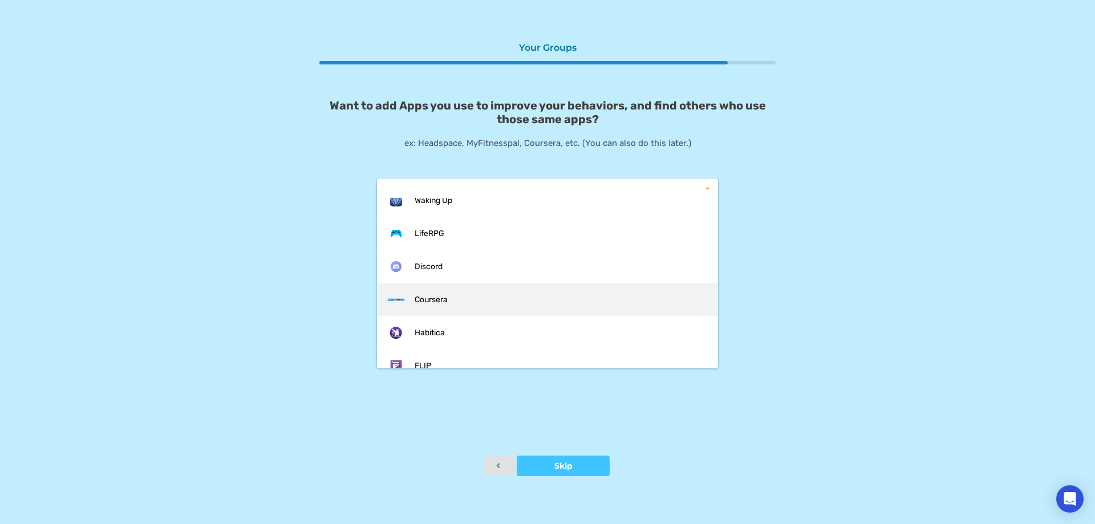
scroll to position [1539, 0]
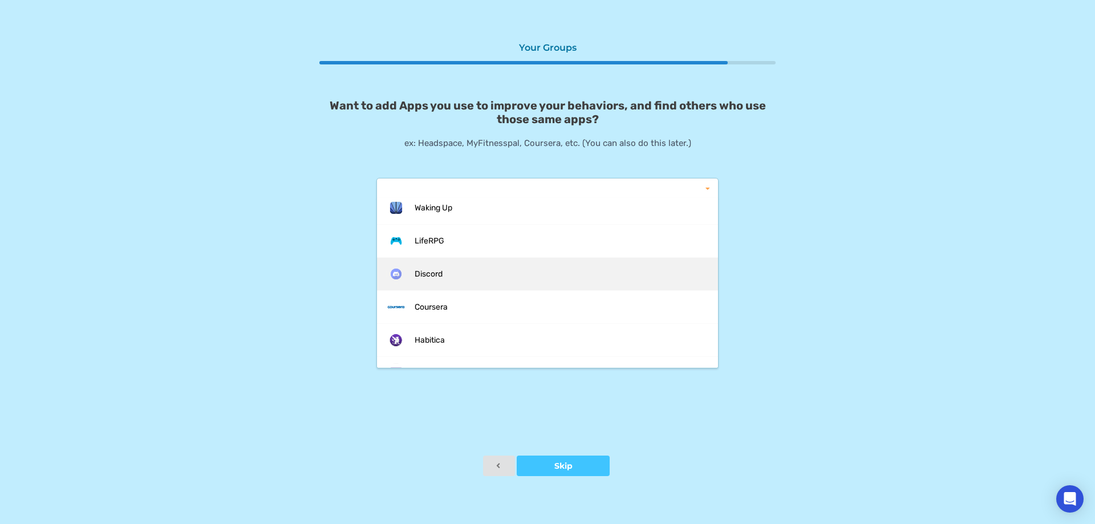
click at [459, 282] on div "Discord" at bounding box center [547, 274] width 323 height 20
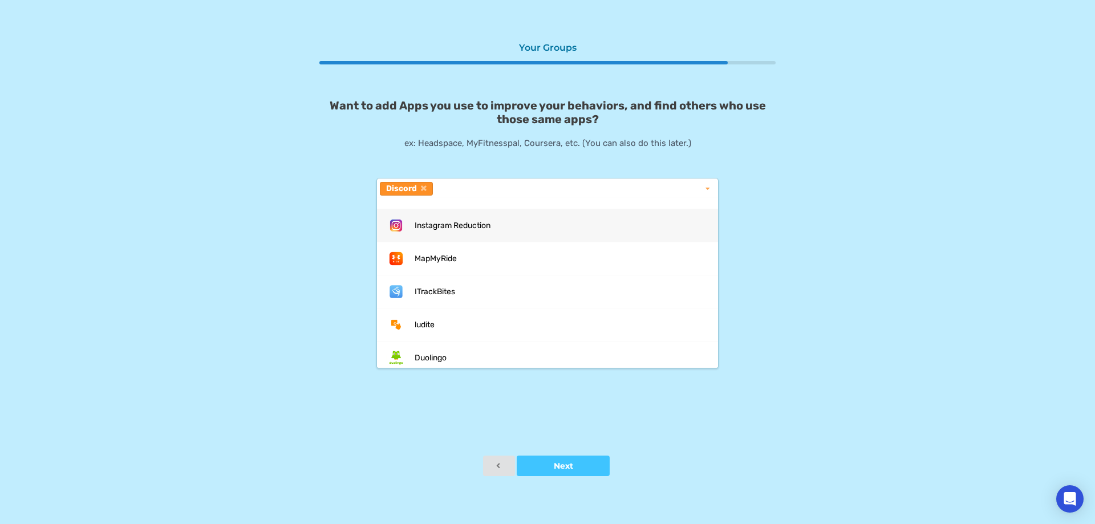
scroll to position [0, 0]
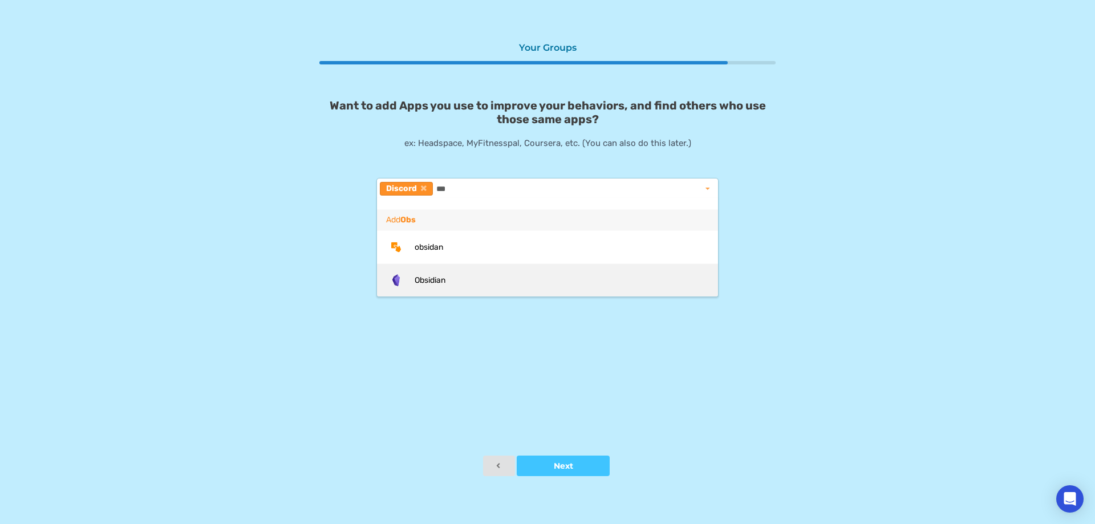
type input "***"
click at [482, 288] on div "Obsidian" at bounding box center [547, 280] width 323 height 20
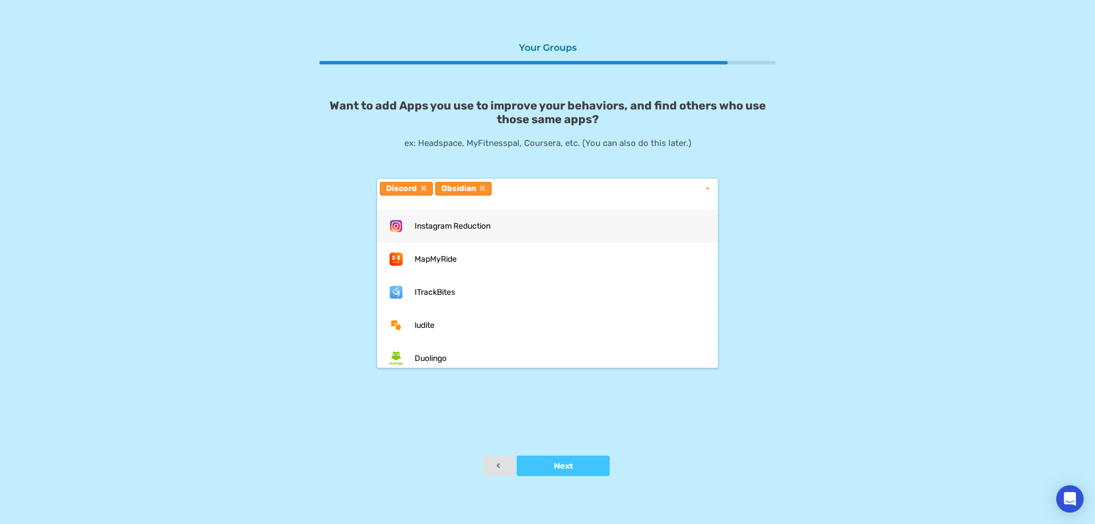
click at [504, 198] on div "Instagram Reduction MapMyRide ITrackBites ludite Duolingo Cronometer Ovia Coven…" at bounding box center [547, 283] width 342 height 170
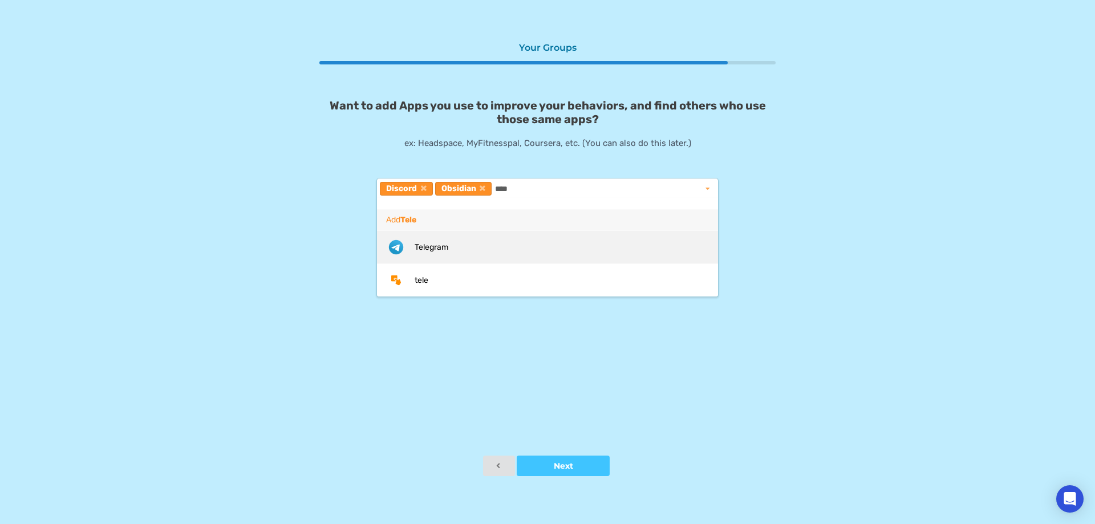
type input "****"
click at [469, 242] on div "Telegram" at bounding box center [547, 247] width 323 height 20
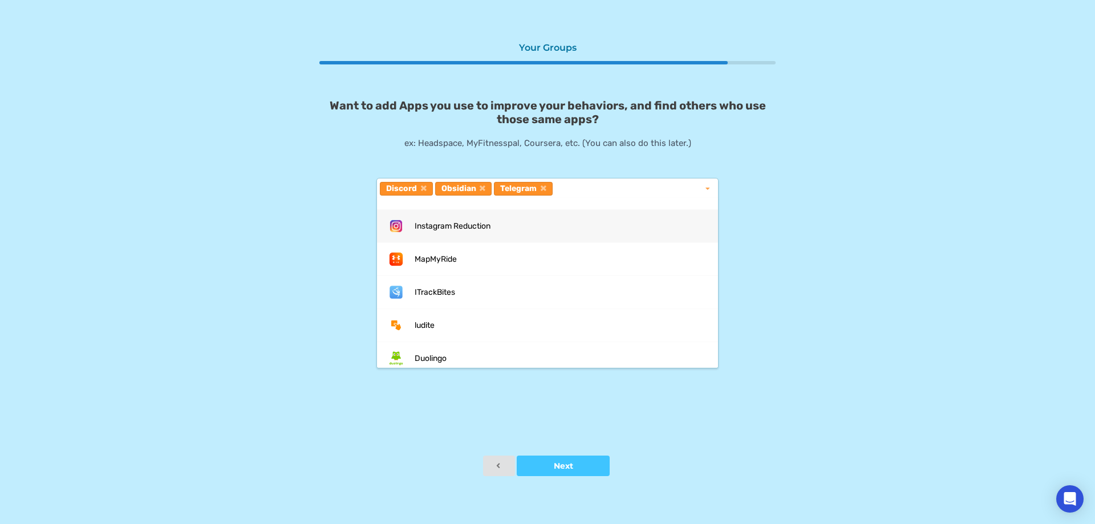
type input "*"
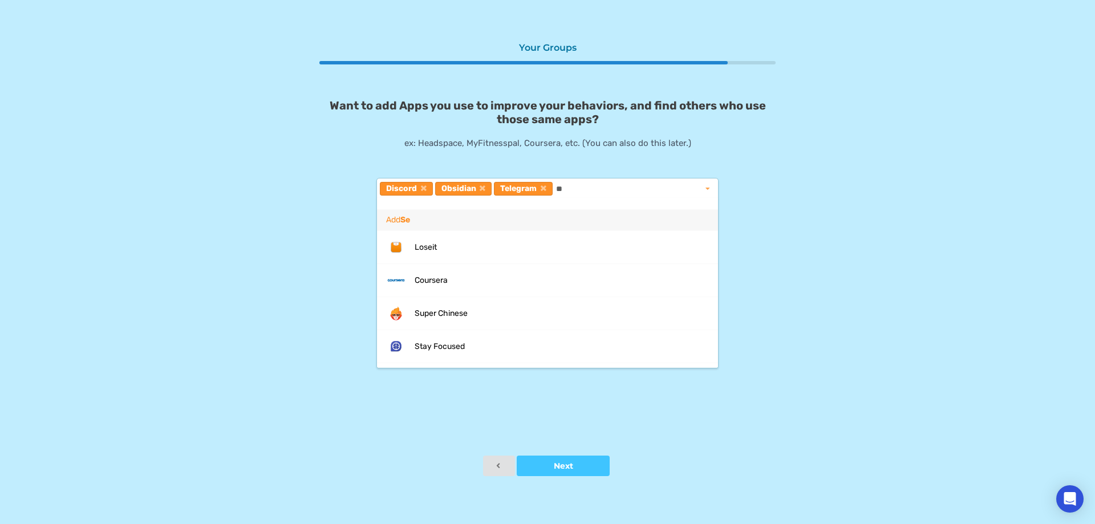
type input "*"
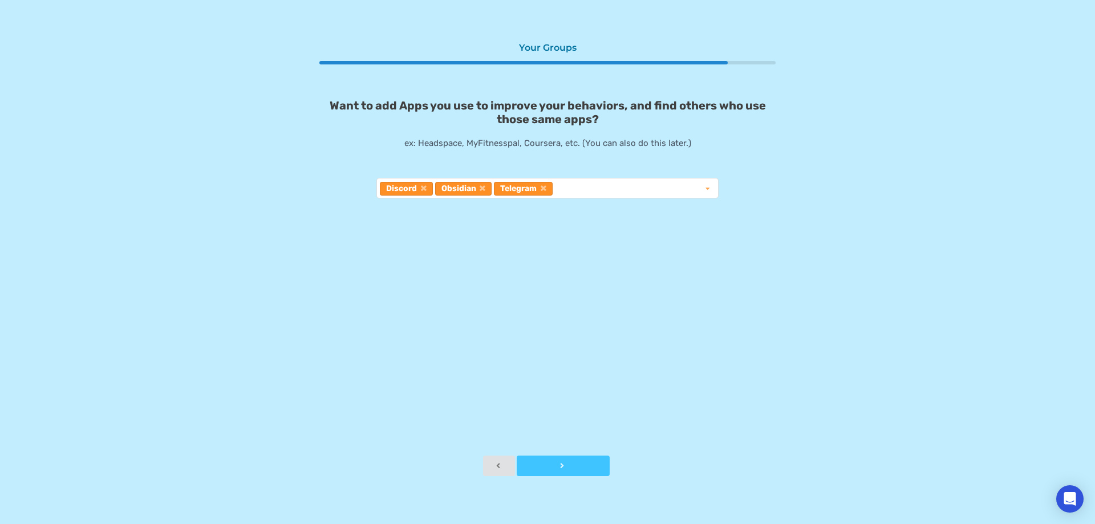
click at [553, 464] on div at bounding box center [563, 466] width 93 height 8
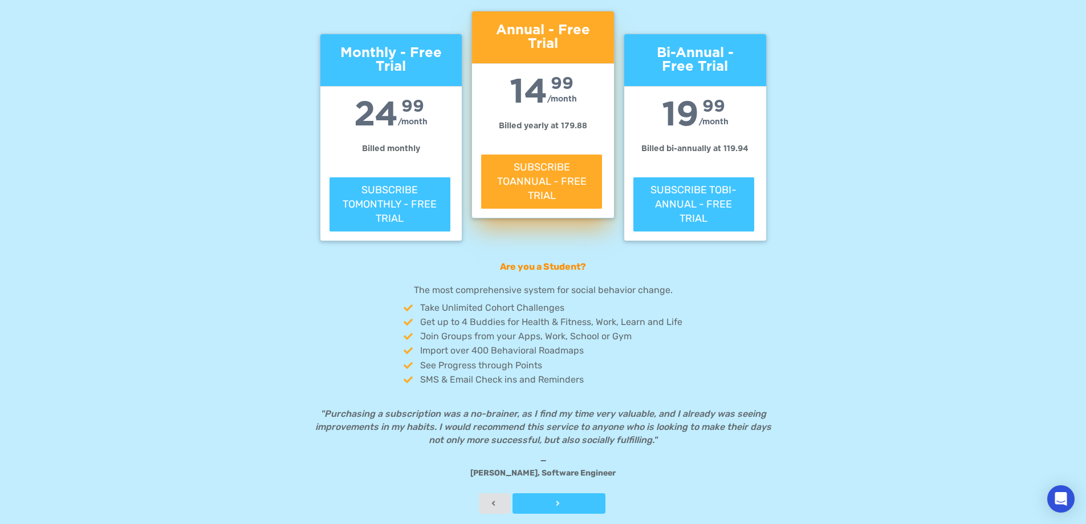
scroll to position [172, 0]
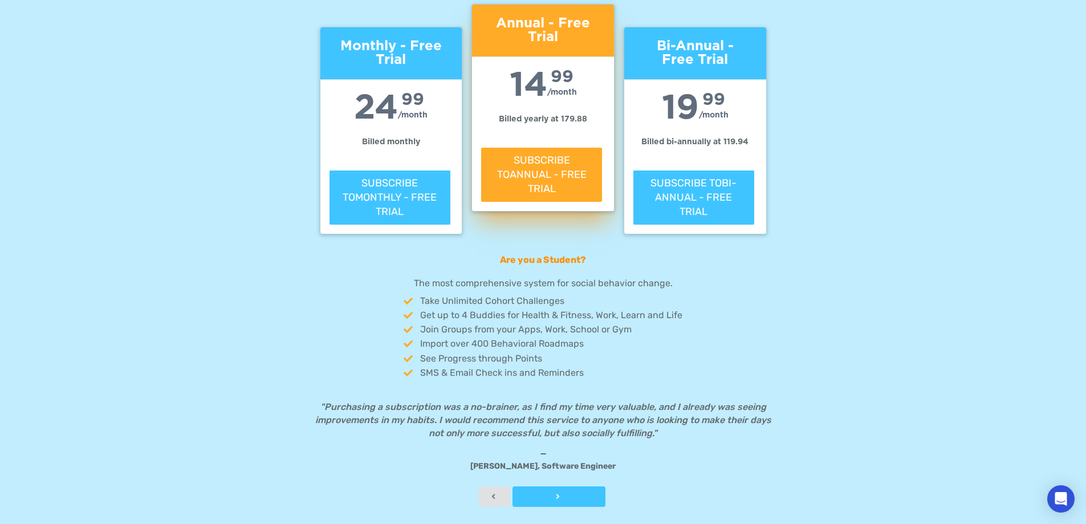
click at [543, 493] on div at bounding box center [559, 497] width 93 height 8
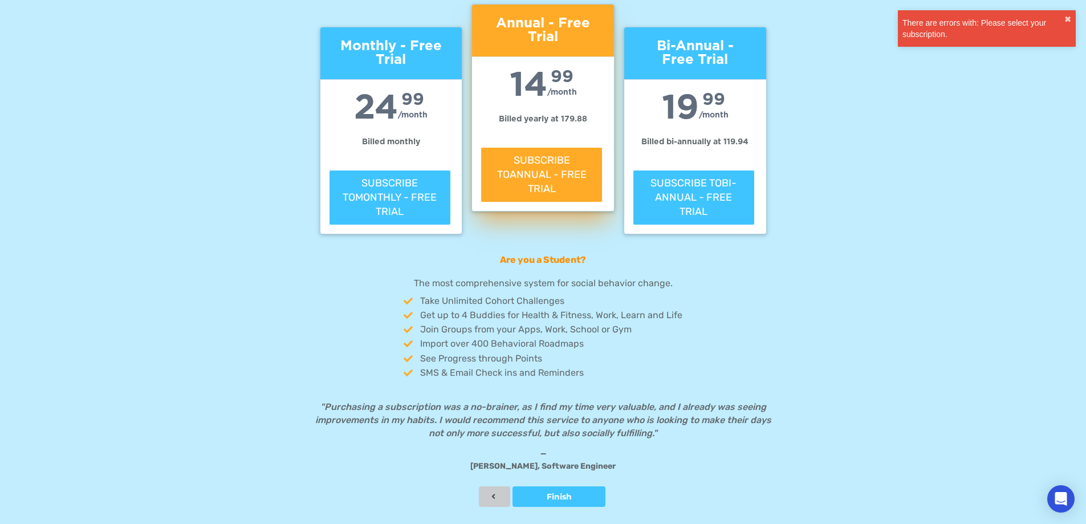
click at [493, 494] on icon at bounding box center [494, 496] width 10 height 7
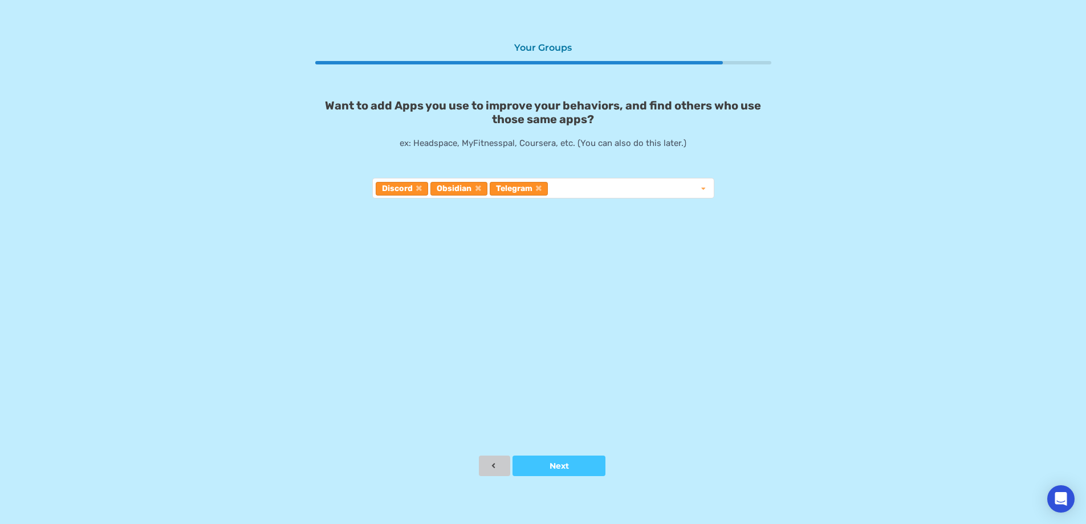
scroll to position [0, 0]
click at [563, 474] on button "Next" at bounding box center [563, 466] width 93 height 21
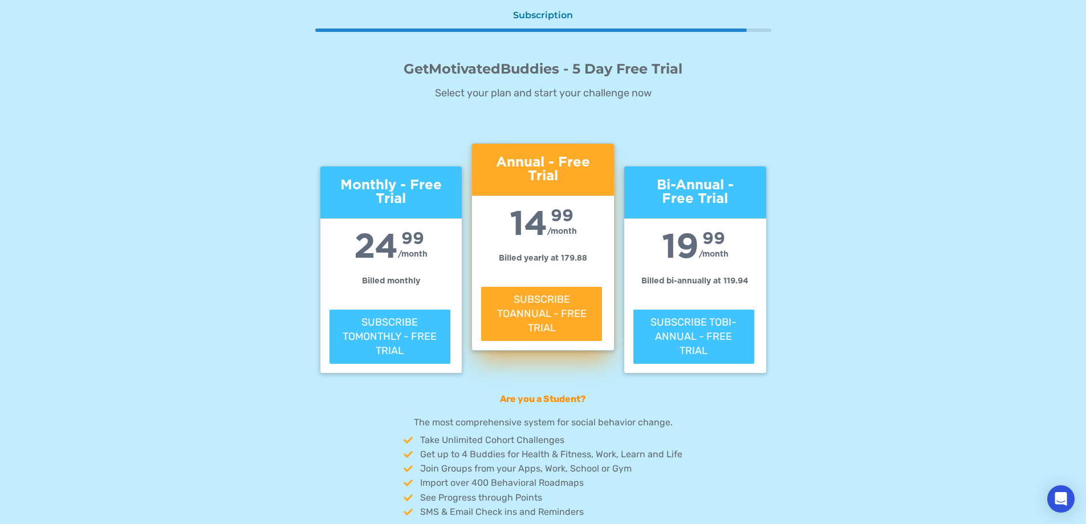
scroll to position [172, 0]
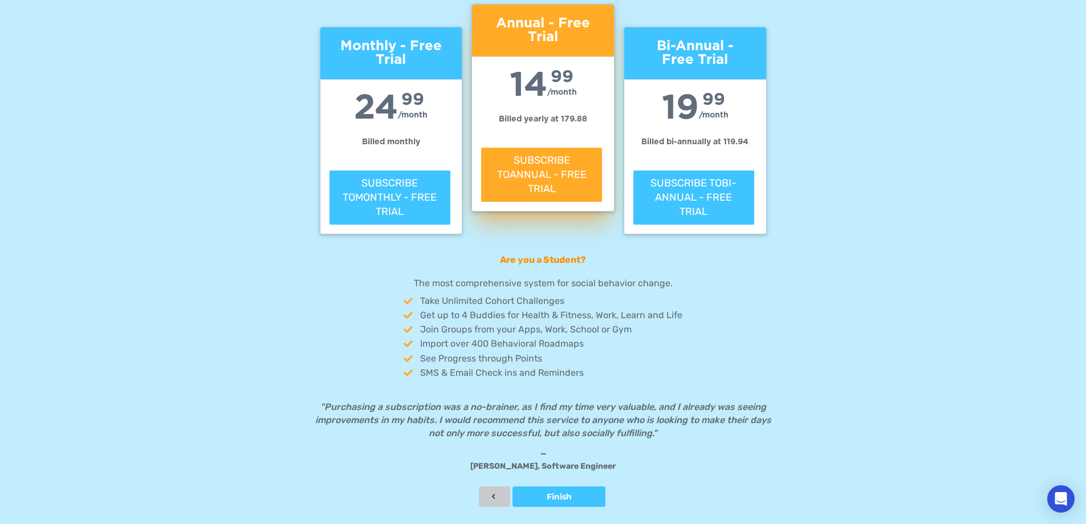
click at [499, 489] on button at bounding box center [495, 496] width 32 height 21
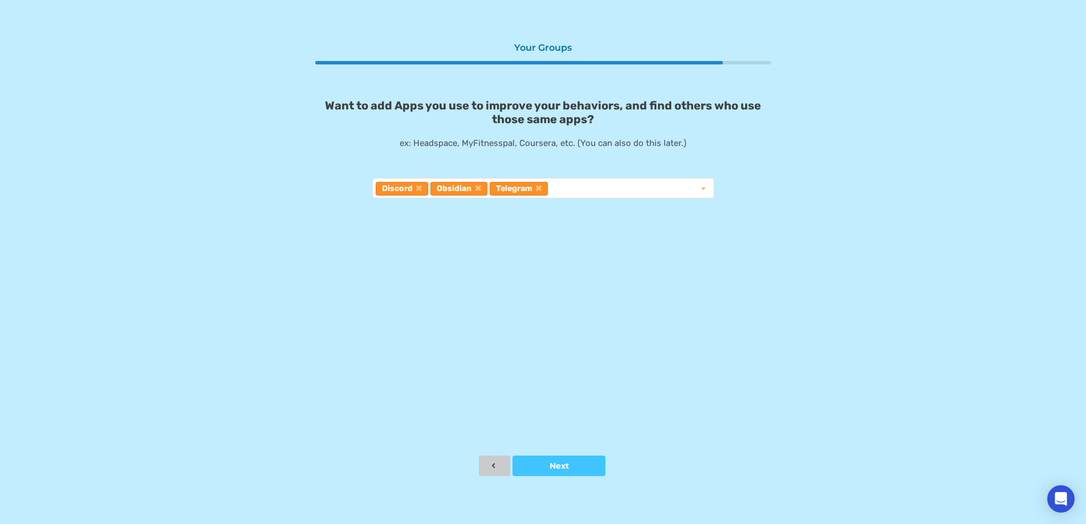
scroll to position [0, 0]
click at [491, 462] on button at bounding box center [499, 466] width 32 height 21
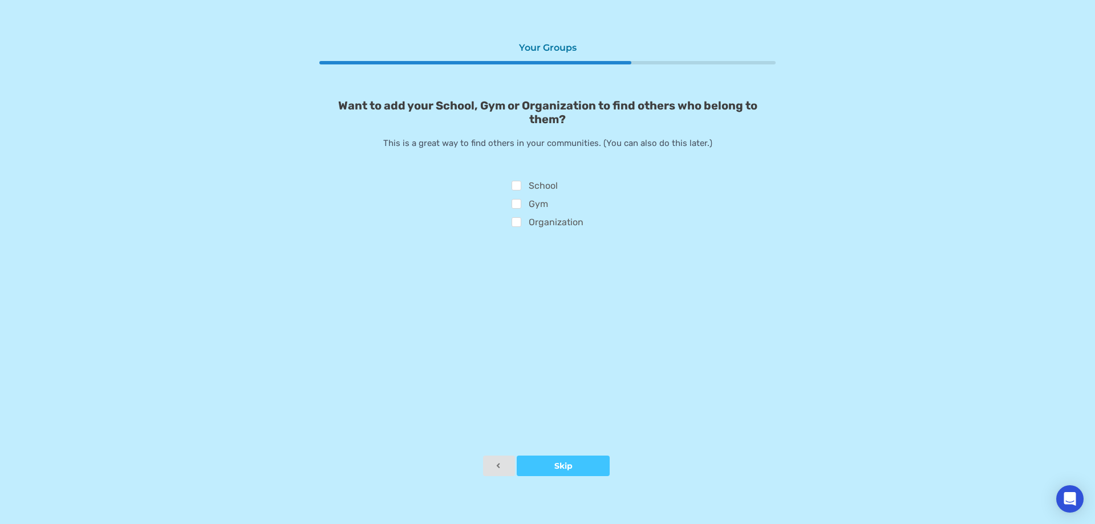
click at [581, 451] on div "Your Groups Want to add your School, Gym or Organization to find others who bel…" at bounding box center [547, 245] width 456 height 419
click at [576, 461] on button "Skip" at bounding box center [563, 466] width 93 height 21
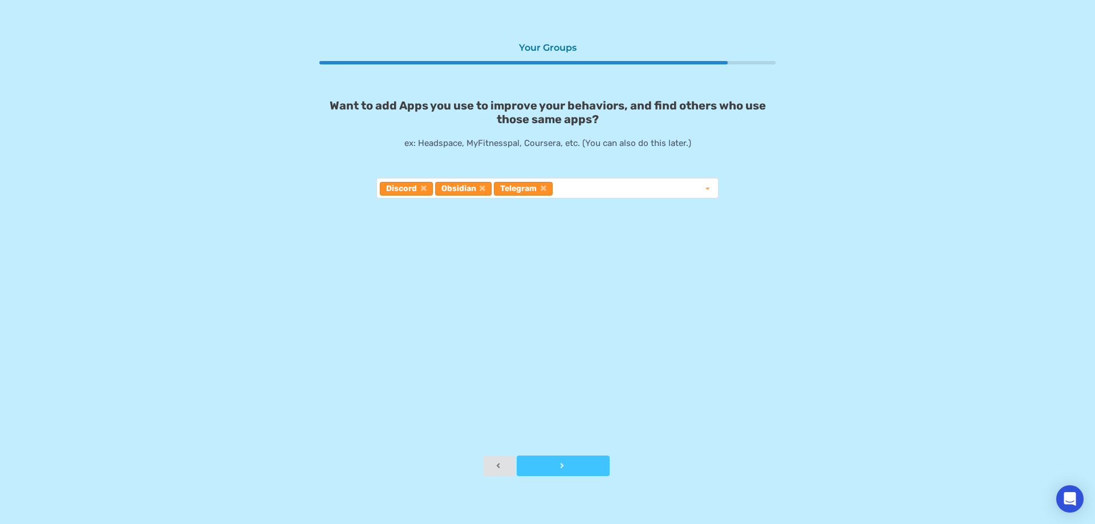
click at [575, 461] on button "Next" at bounding box center [563, 466] width 93 height 21
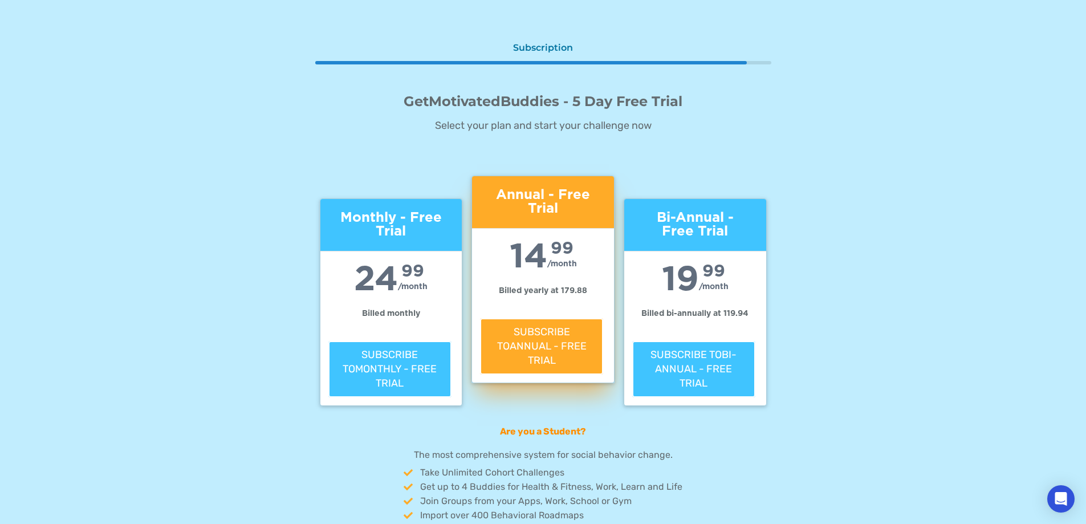
click at [564, 39] on div "Subscription GetMotivatedBuddies - 5 Day Free Trial Select your plan and start …" at bounding box center [543, 346] width 456 height 621
click at [557, 44] on div "Subscription" at bounding box center [543, 48] width 445 height 13
click at [593, 338] on button "Subscribe to Annual - Free Trial" at bounding box center [541, 346] width 123 height 57
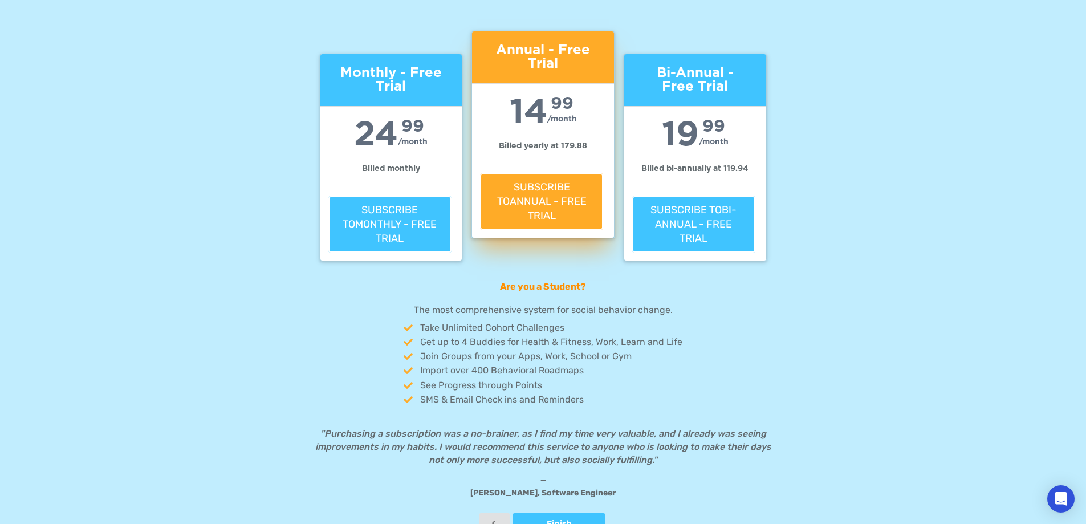
scroll to position [172, 0]
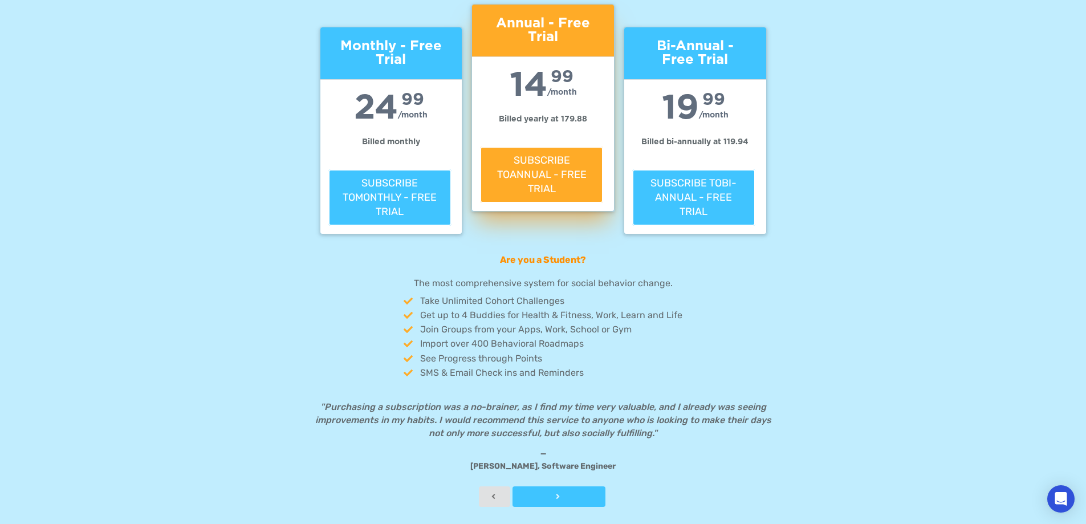
click at [586, 495] on div at bounding box center [559, 497] width 93 height 8
